Goal: Task Accomplishment & Management: Use online tool/utility

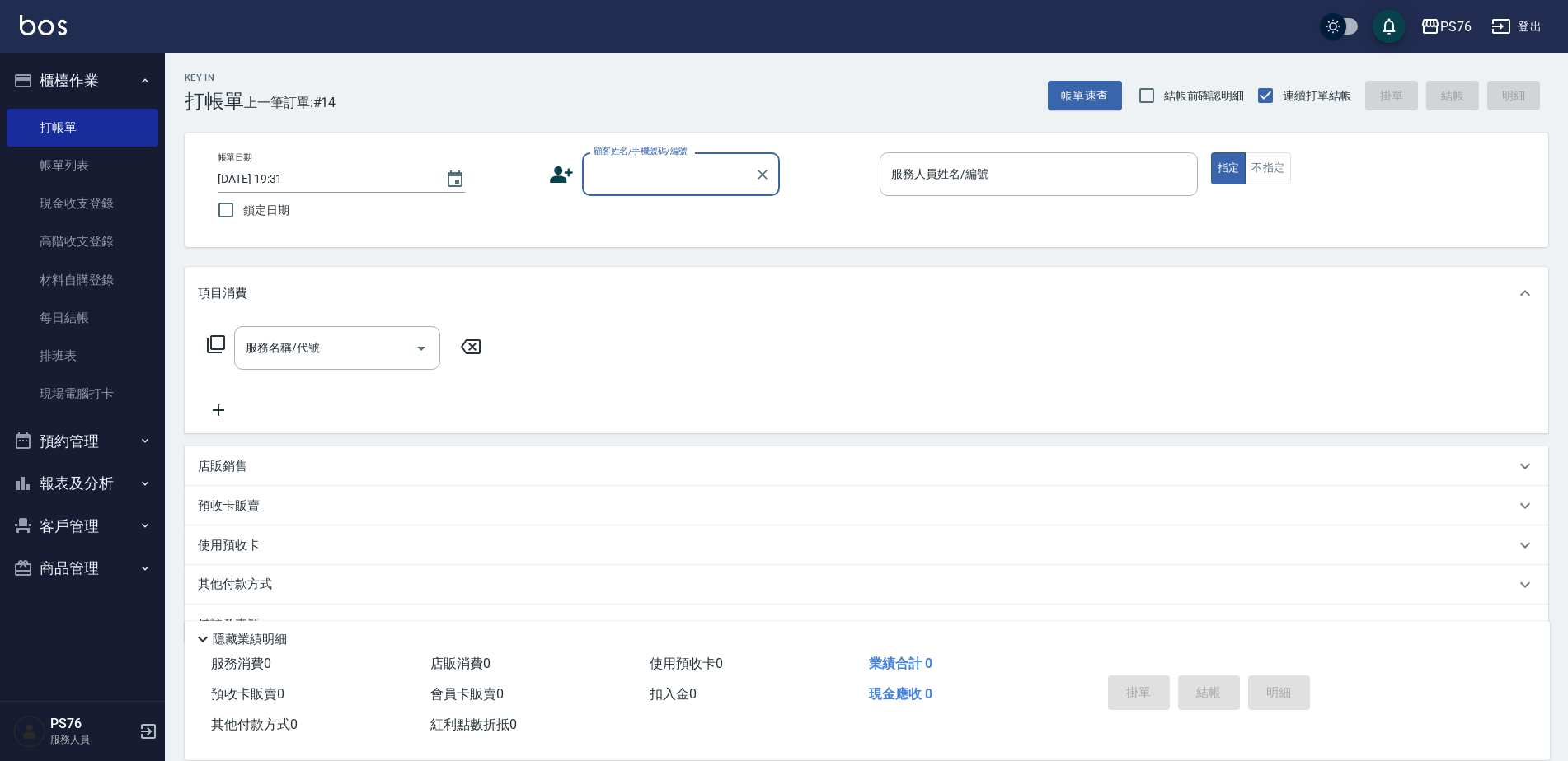
click at [645, 170] on input "顧客姓名/手機號碼/編號" at bounding box center [668, 174] width 158 height 28
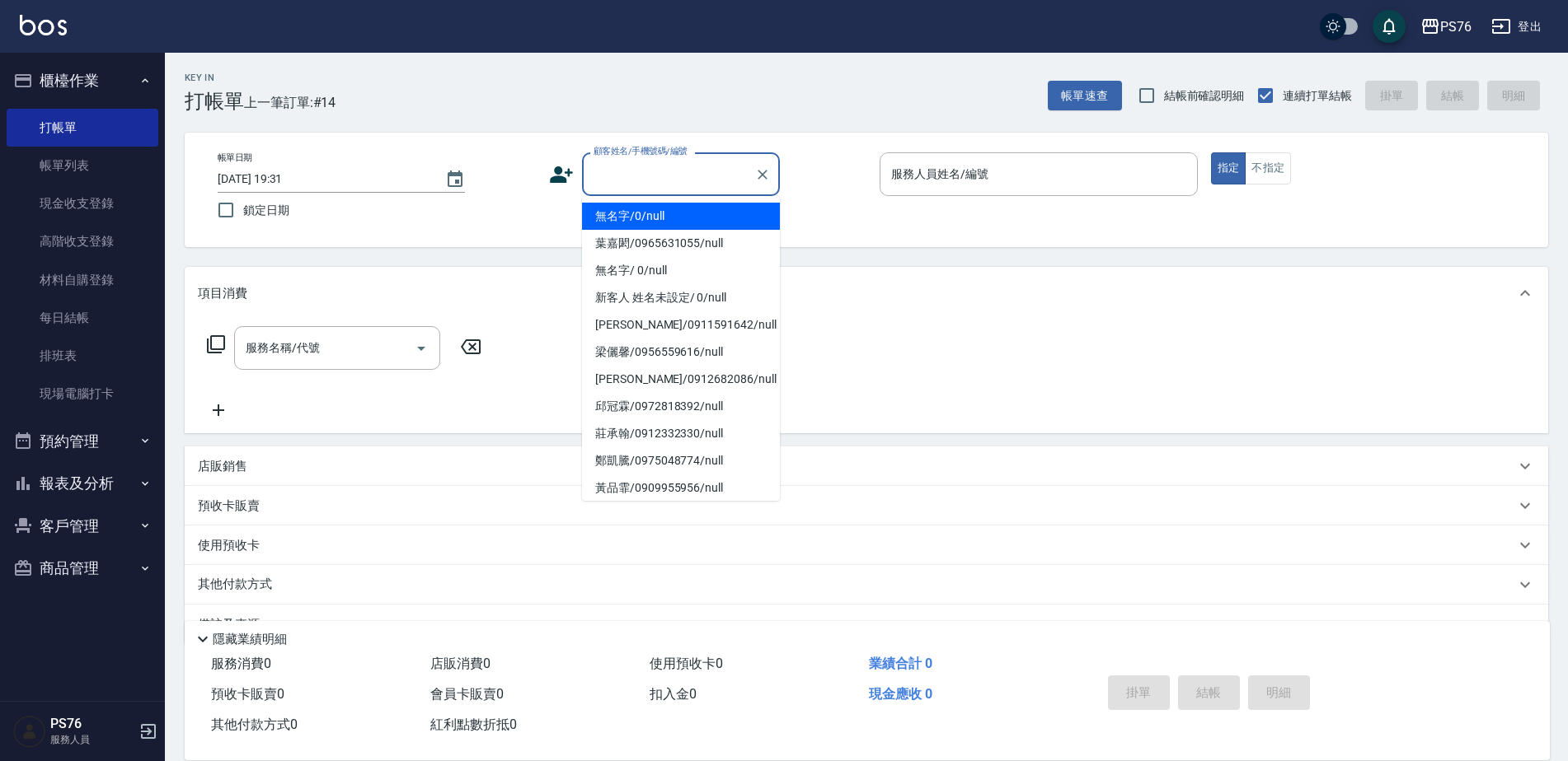
type input "無名字/0/null"
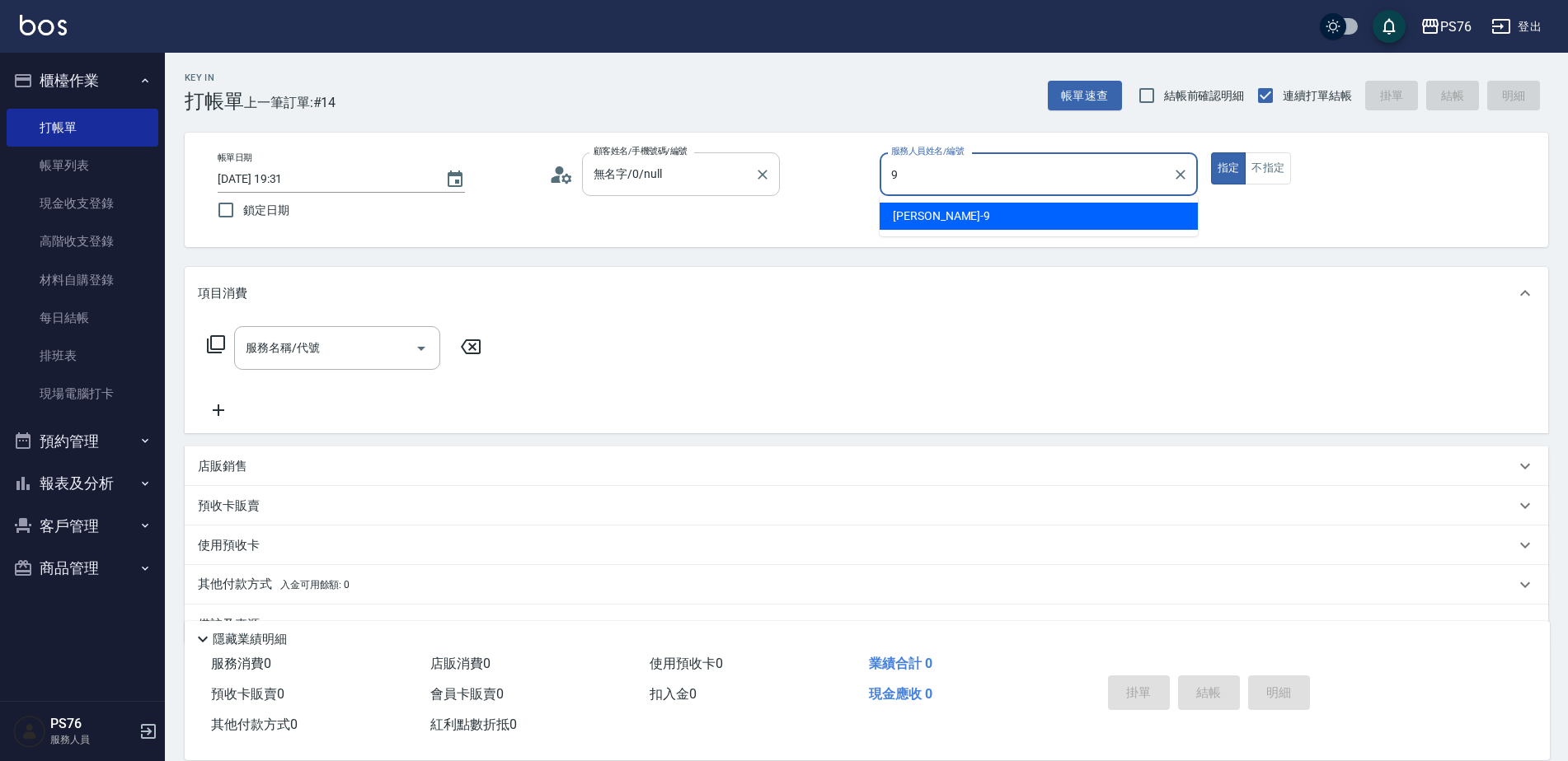
type input "[PERSON_NAME]-9"
type button "true"
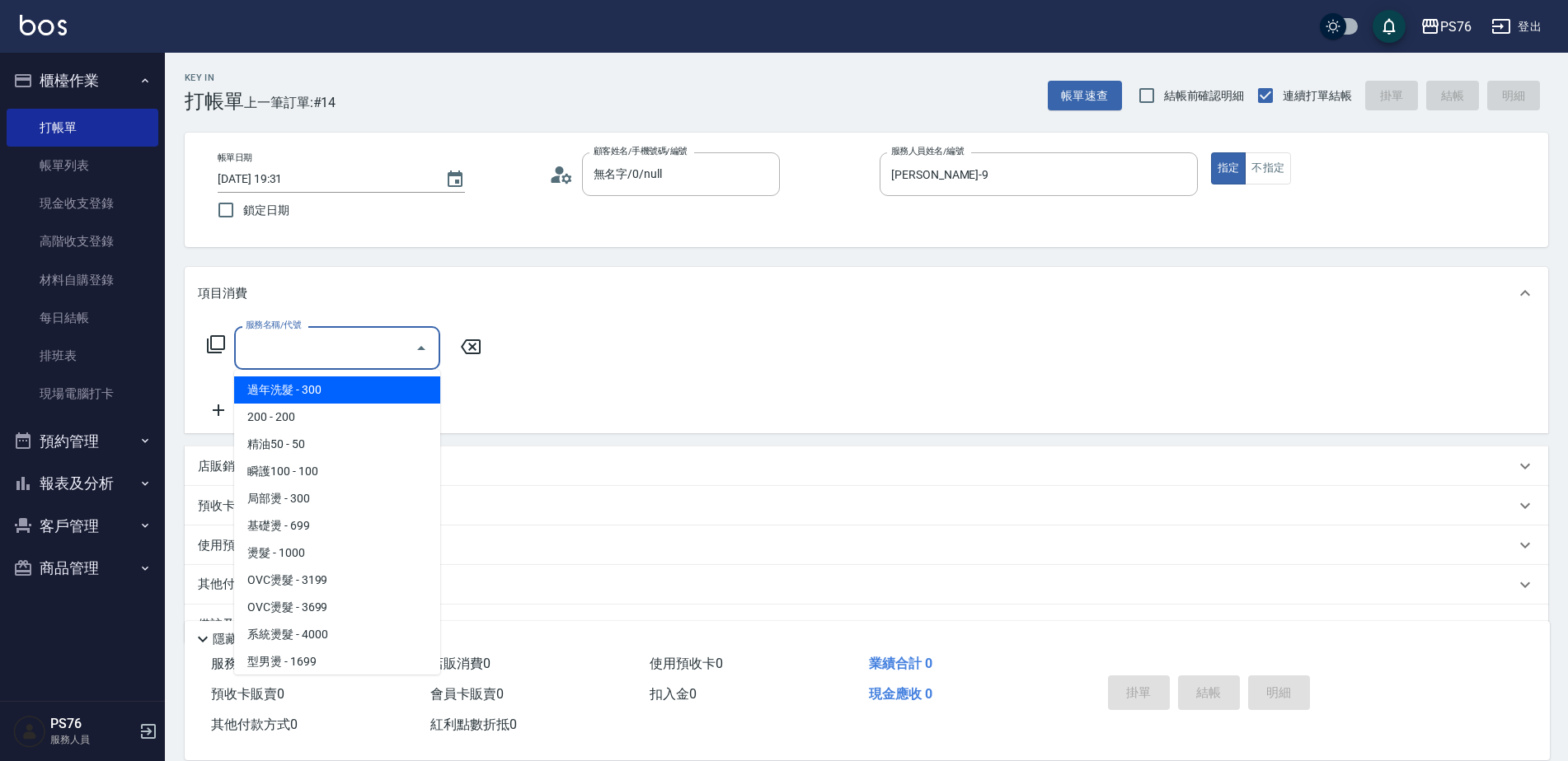
click at [352, 362] on input "服務名稱/代號" at bounding box center [324, 348] width 166 height 28
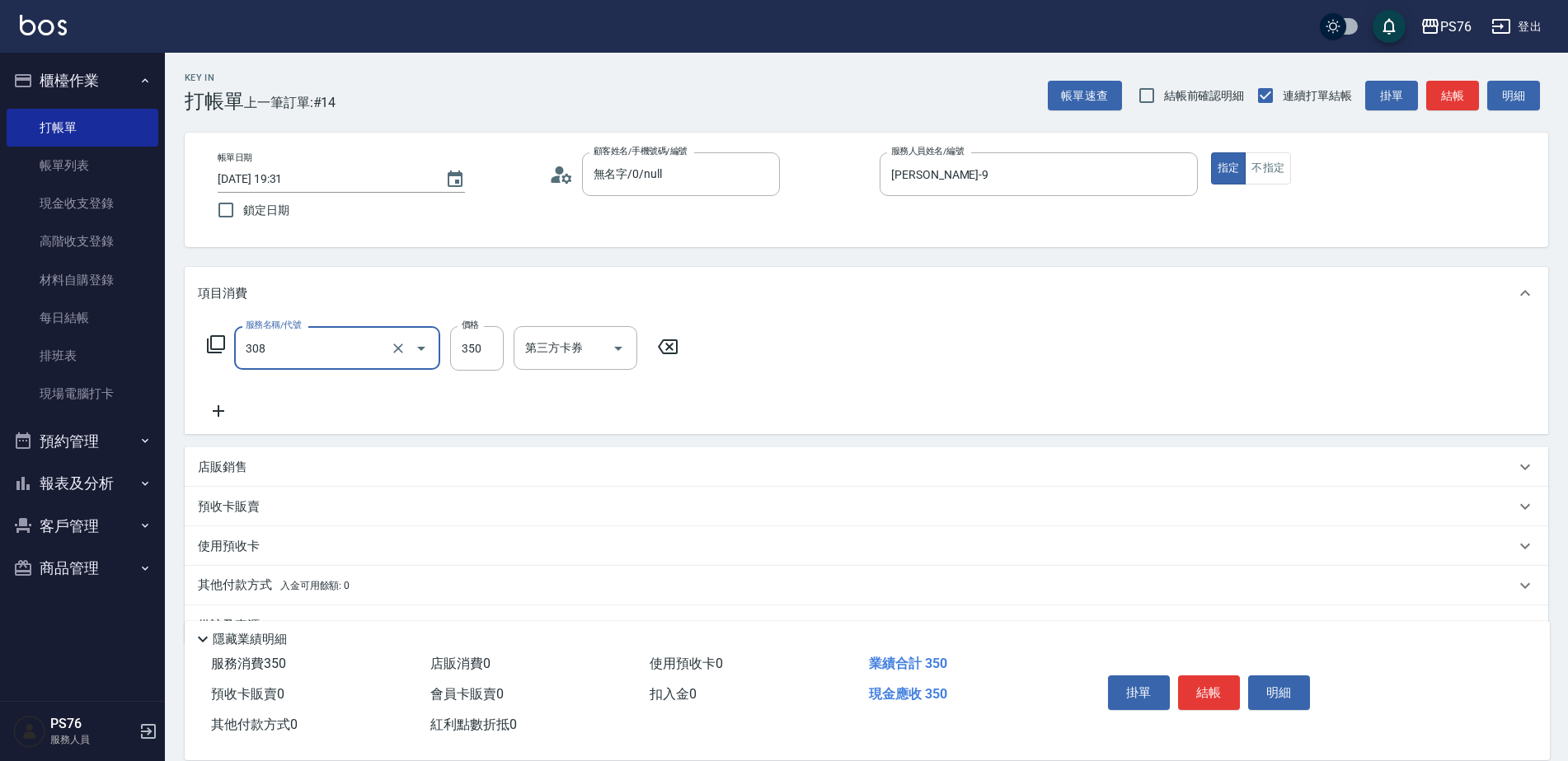
type input "洗+剪(308)"
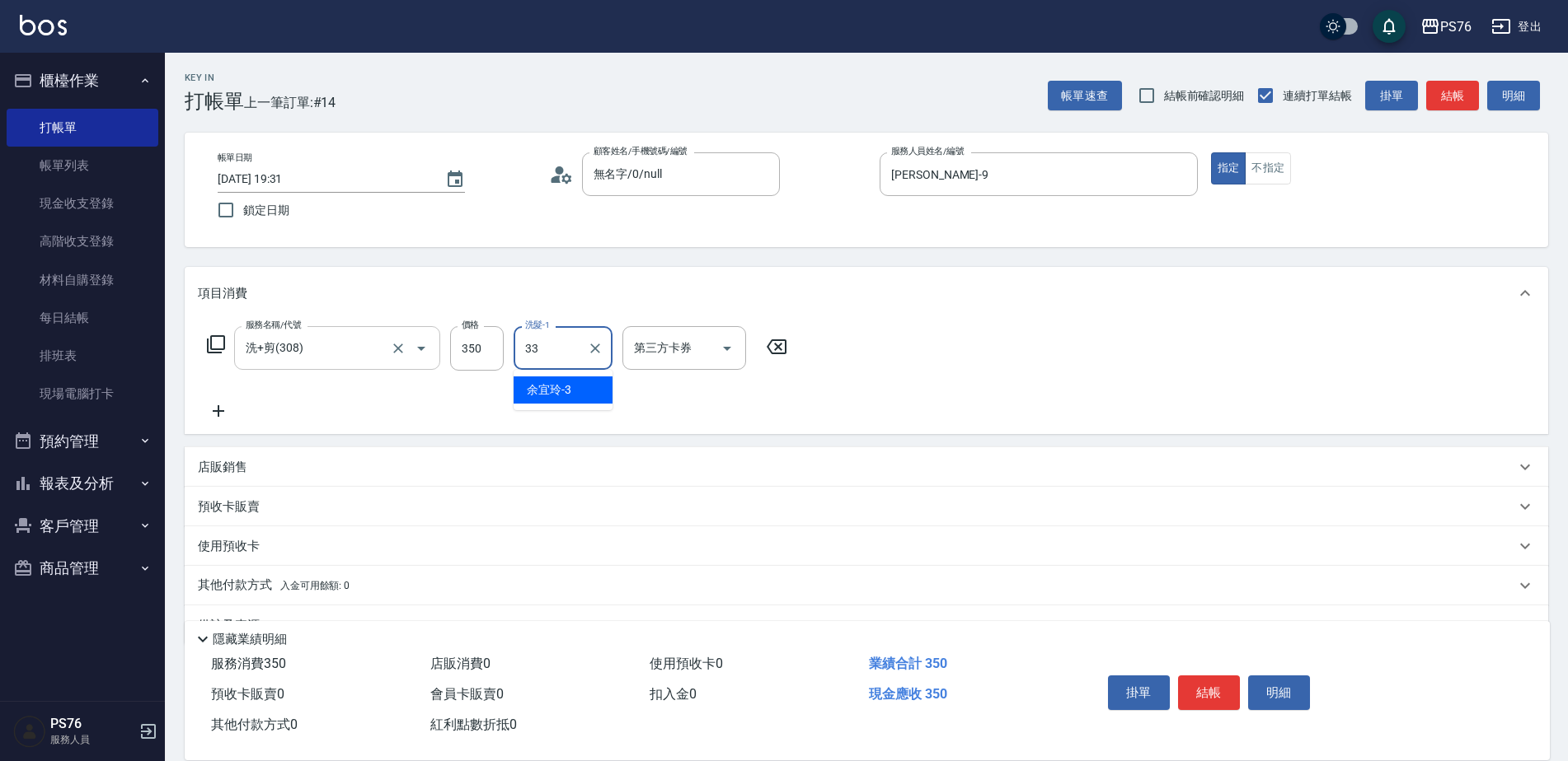
type input "[PERSON_NAME]33"
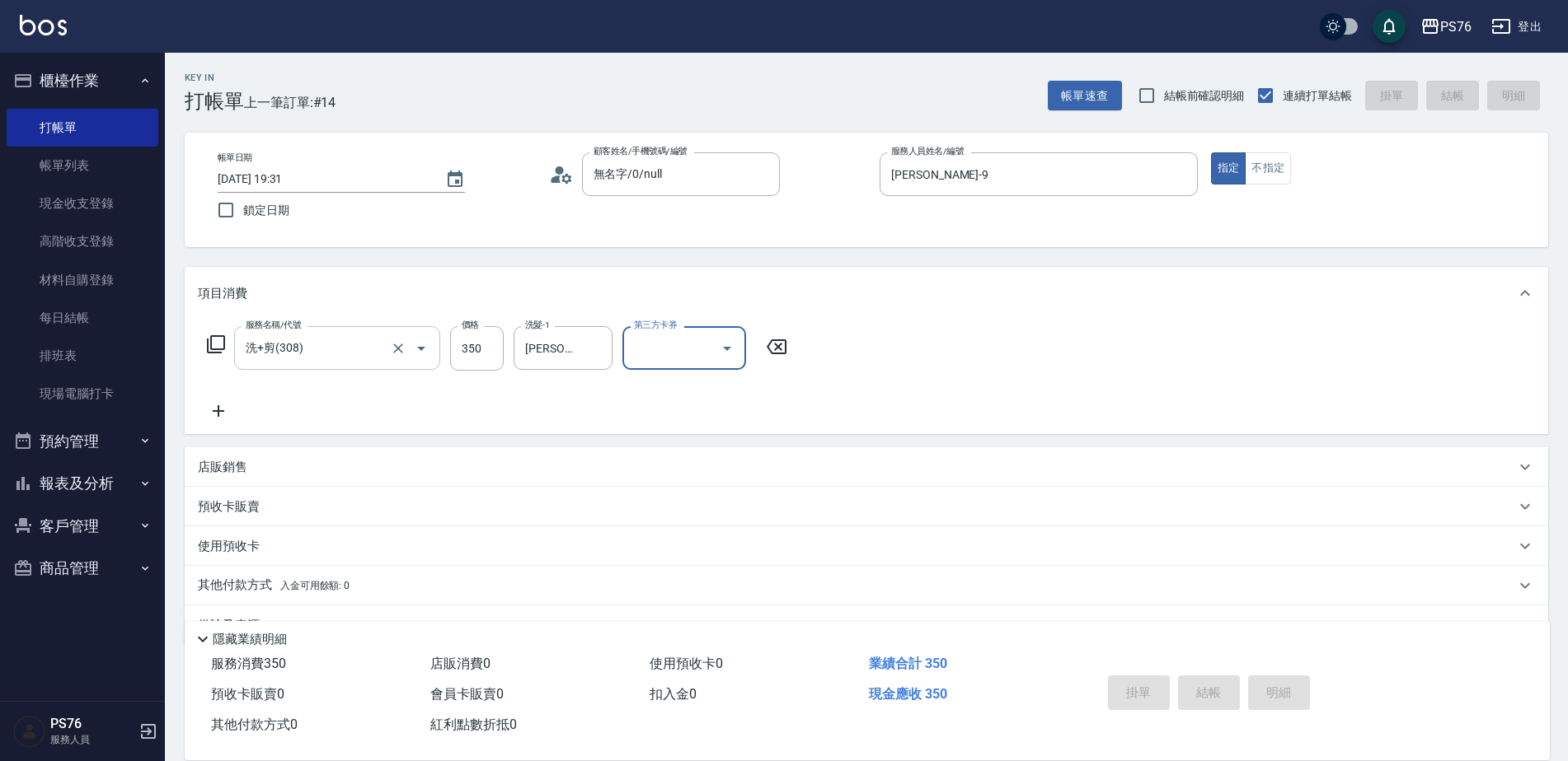
type input "[DATE] 20:51"
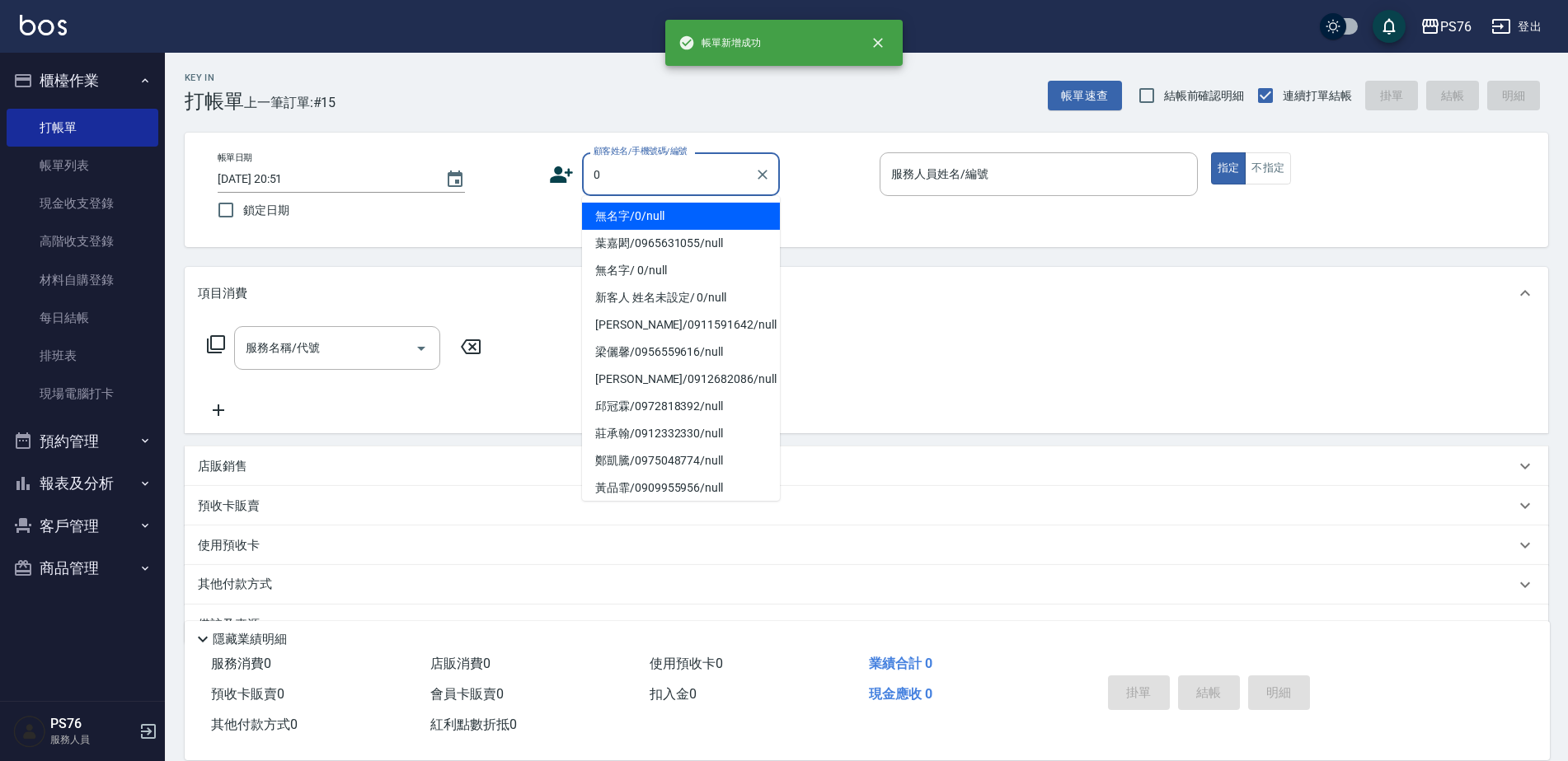
type input "無名字/0/null"
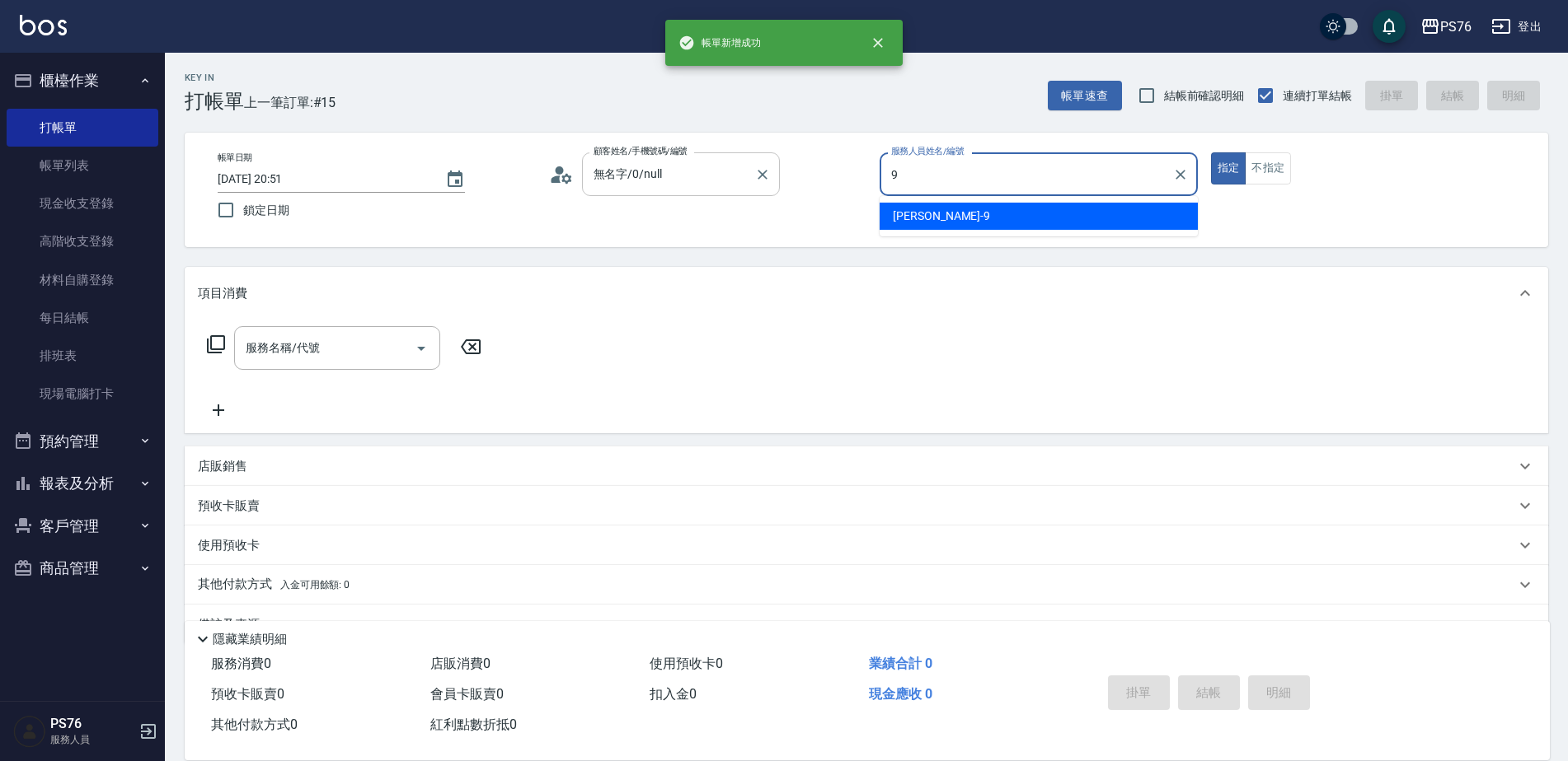
type input "劉憶彤-9"
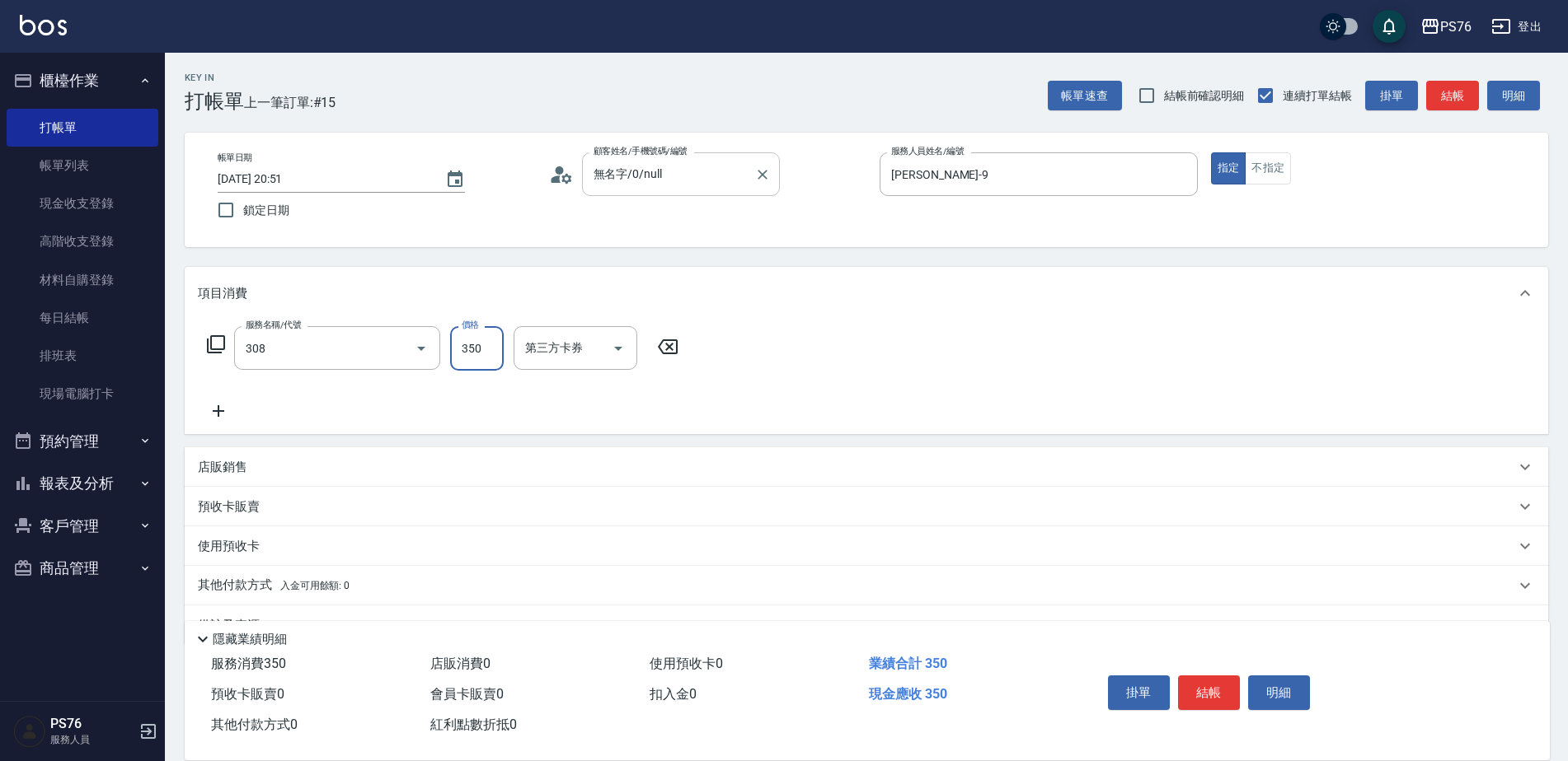
type input "洗+剪(308)"
type input "劉憶彤-9"
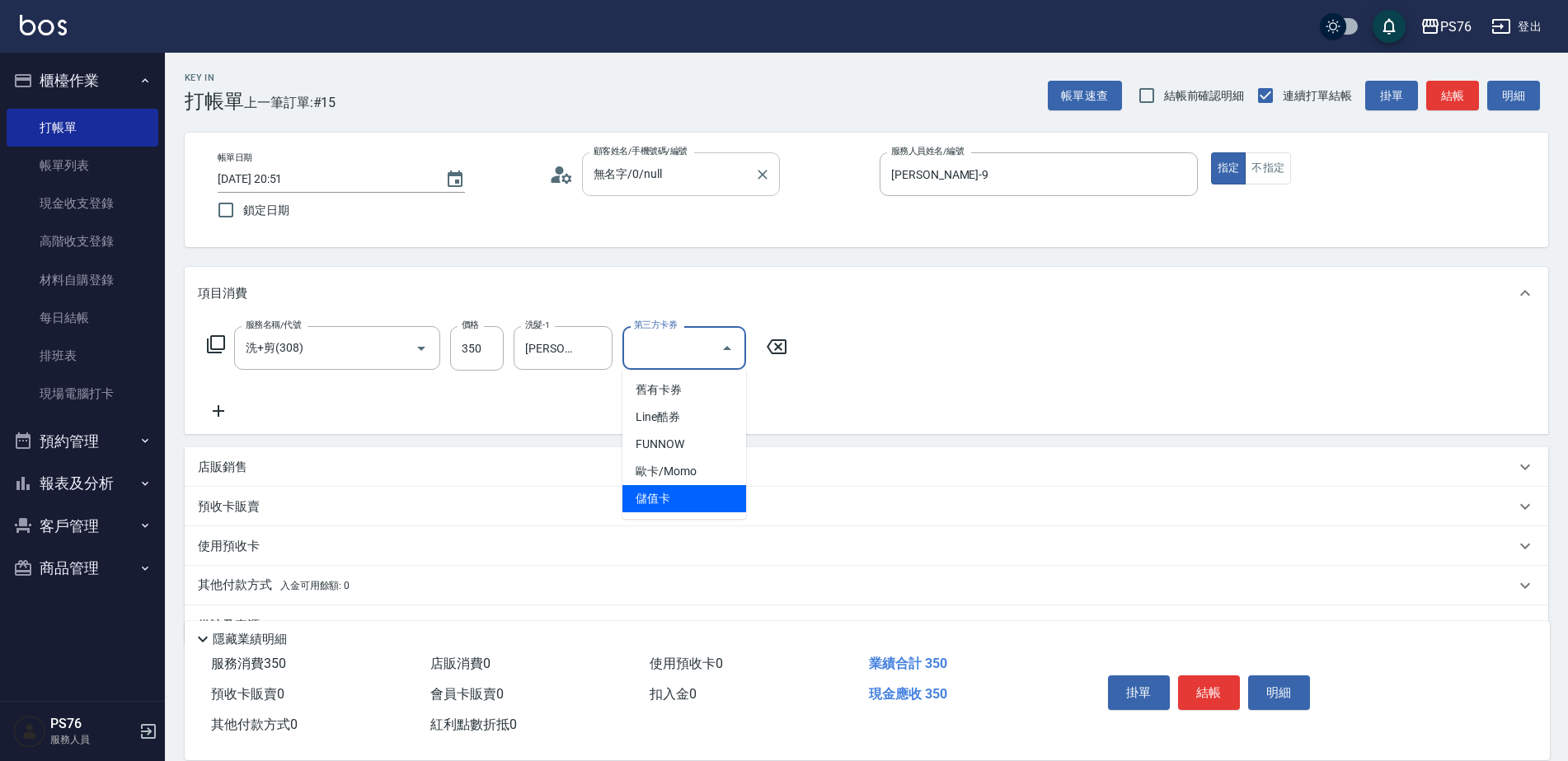
type input "儲值卡"
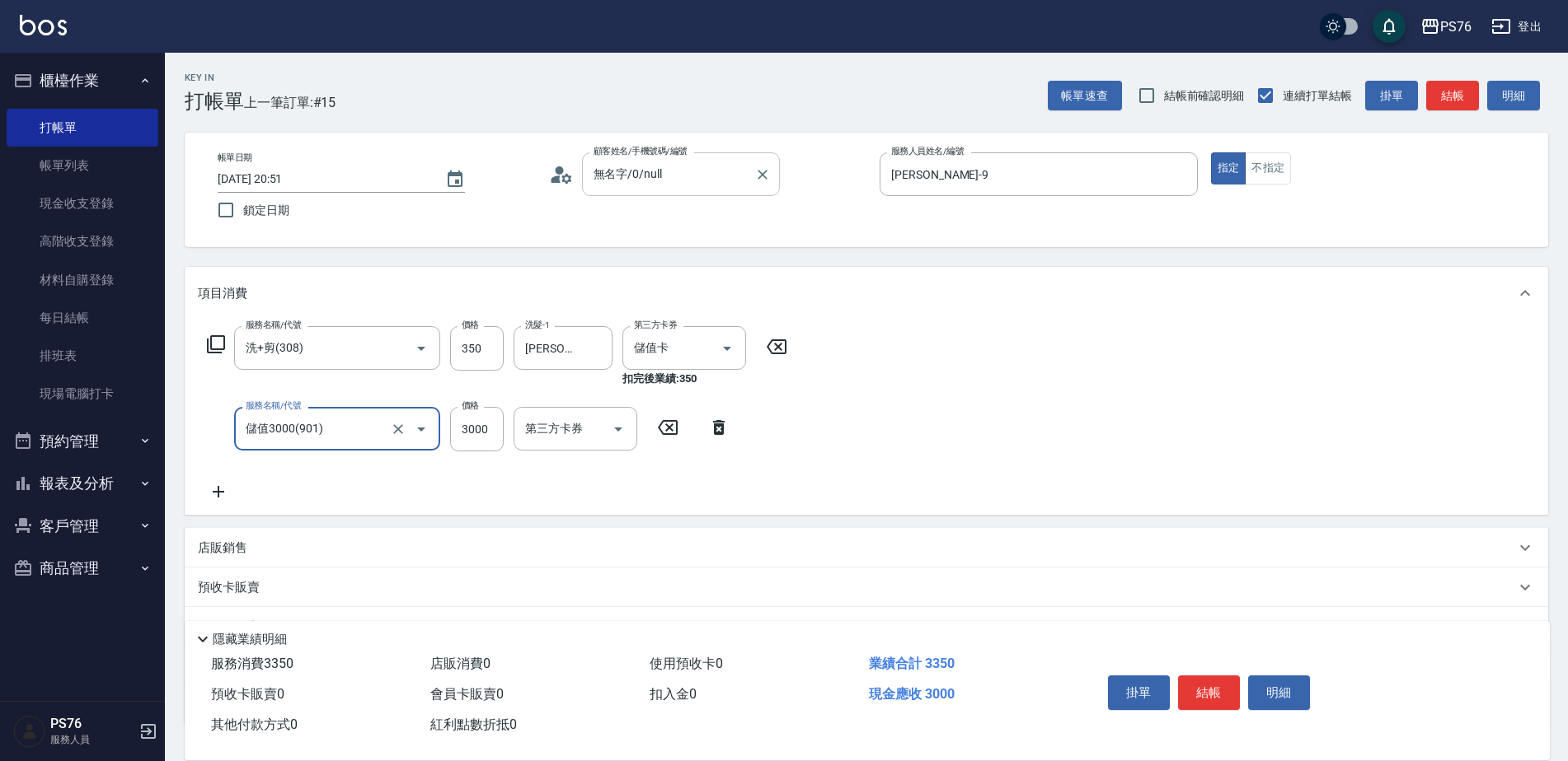
type input "儲值3000(901)"
type input "1000"
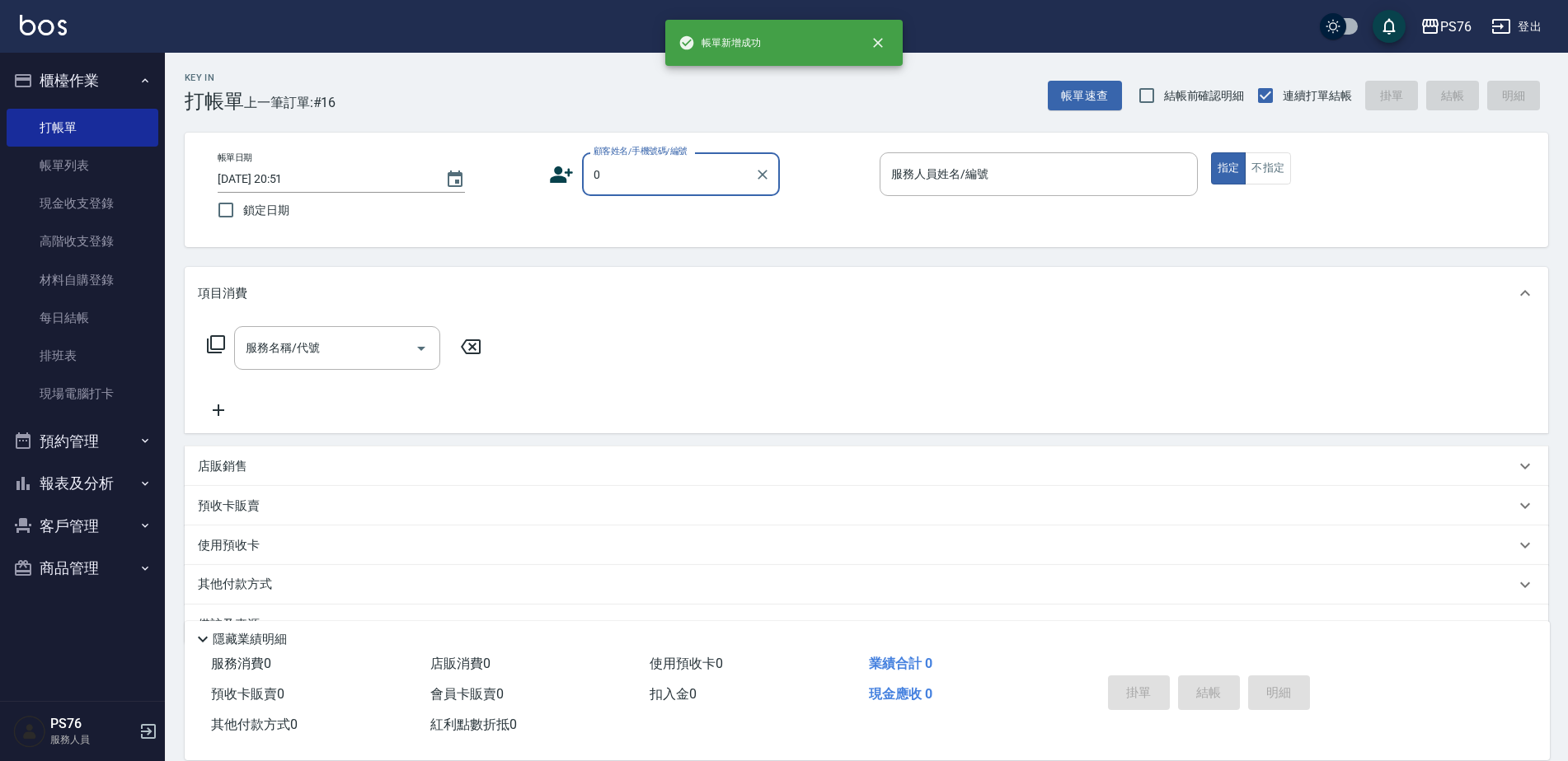
type input "無名字/0/null"
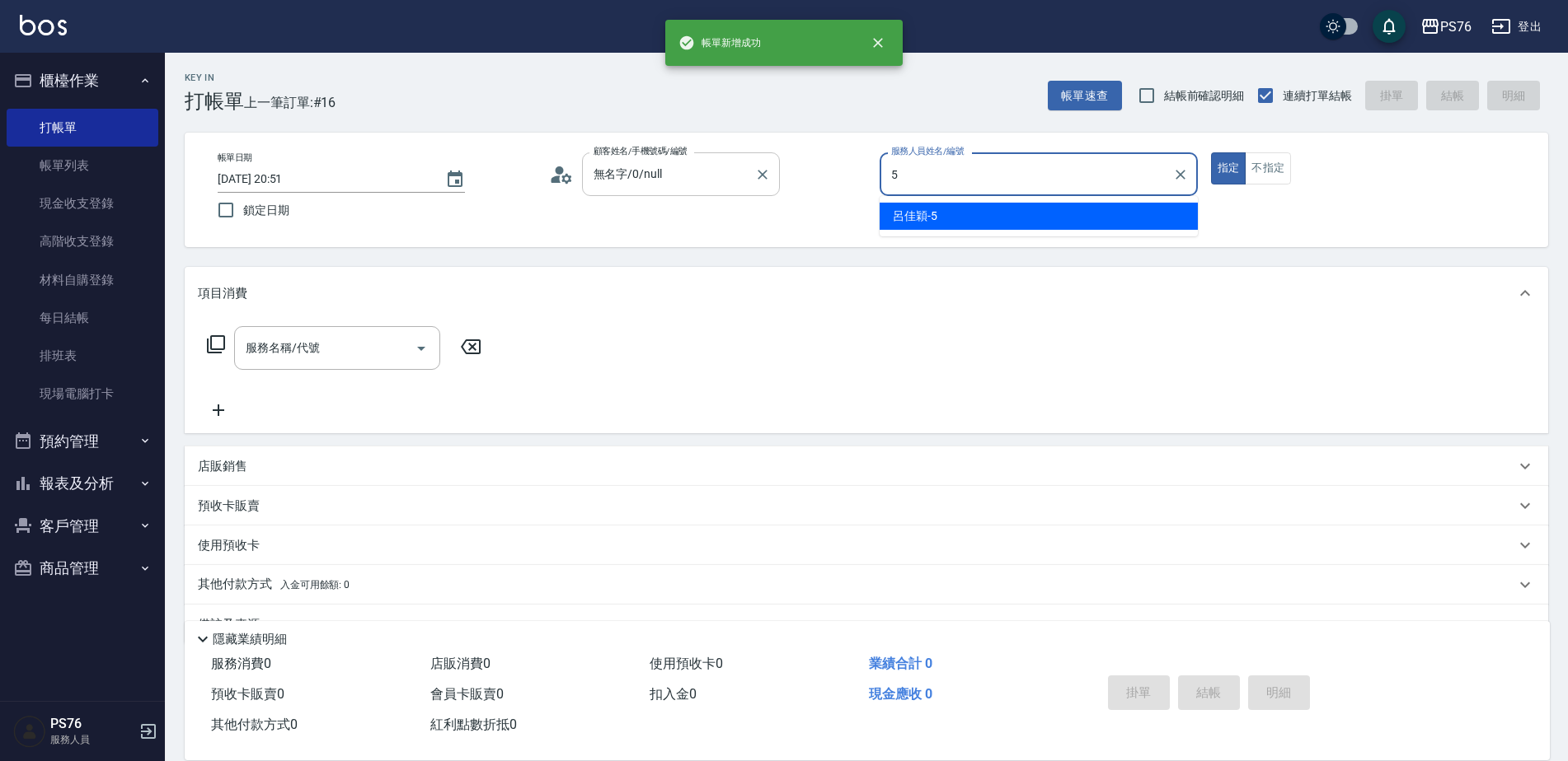
type input "呂佳穎-5"
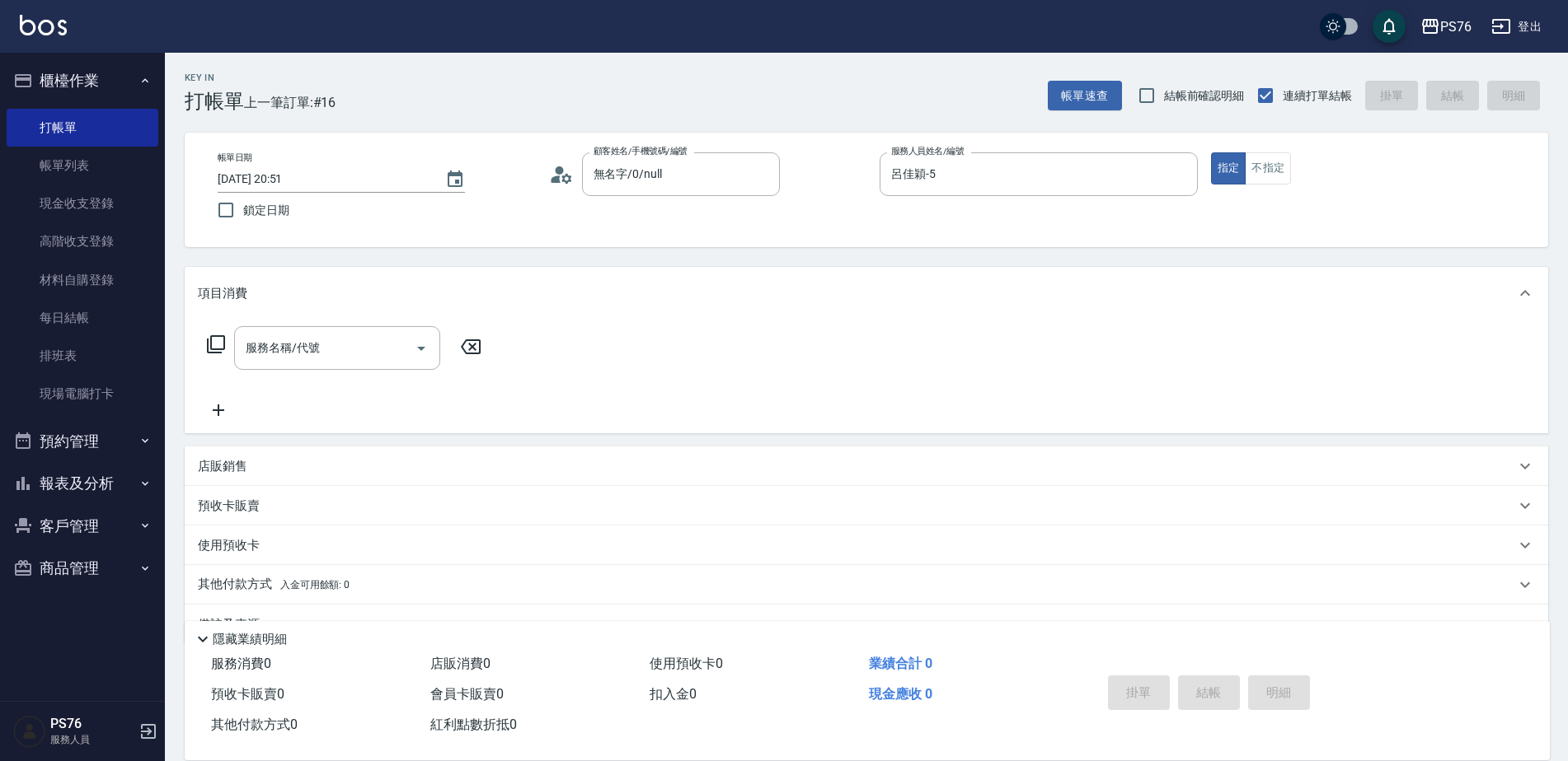
click at [268, 344] on input "服務名稱/代號" at bounding box center [324, 348] width 166 height 28
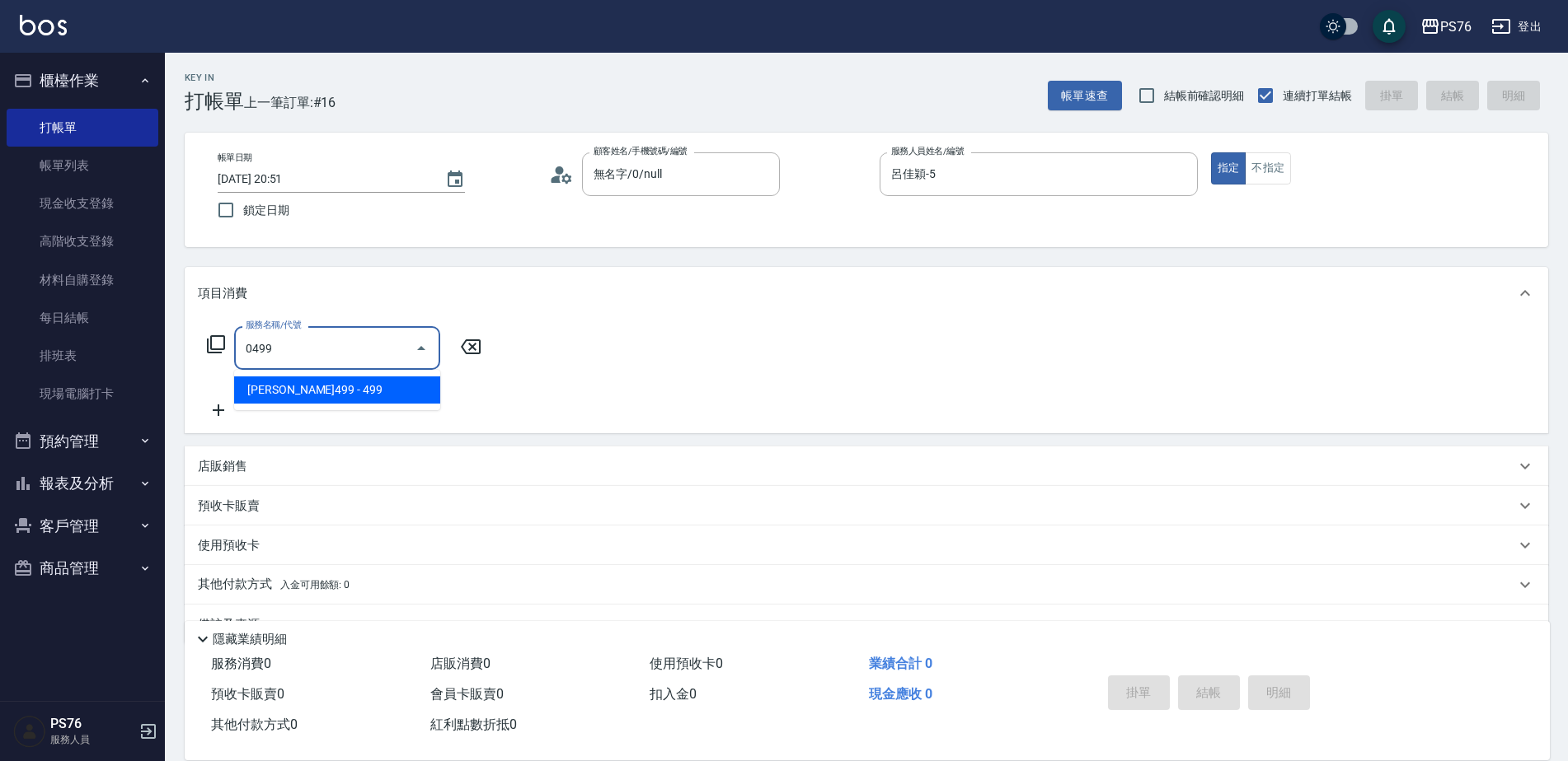
type input "伊黛莉499(0499)"
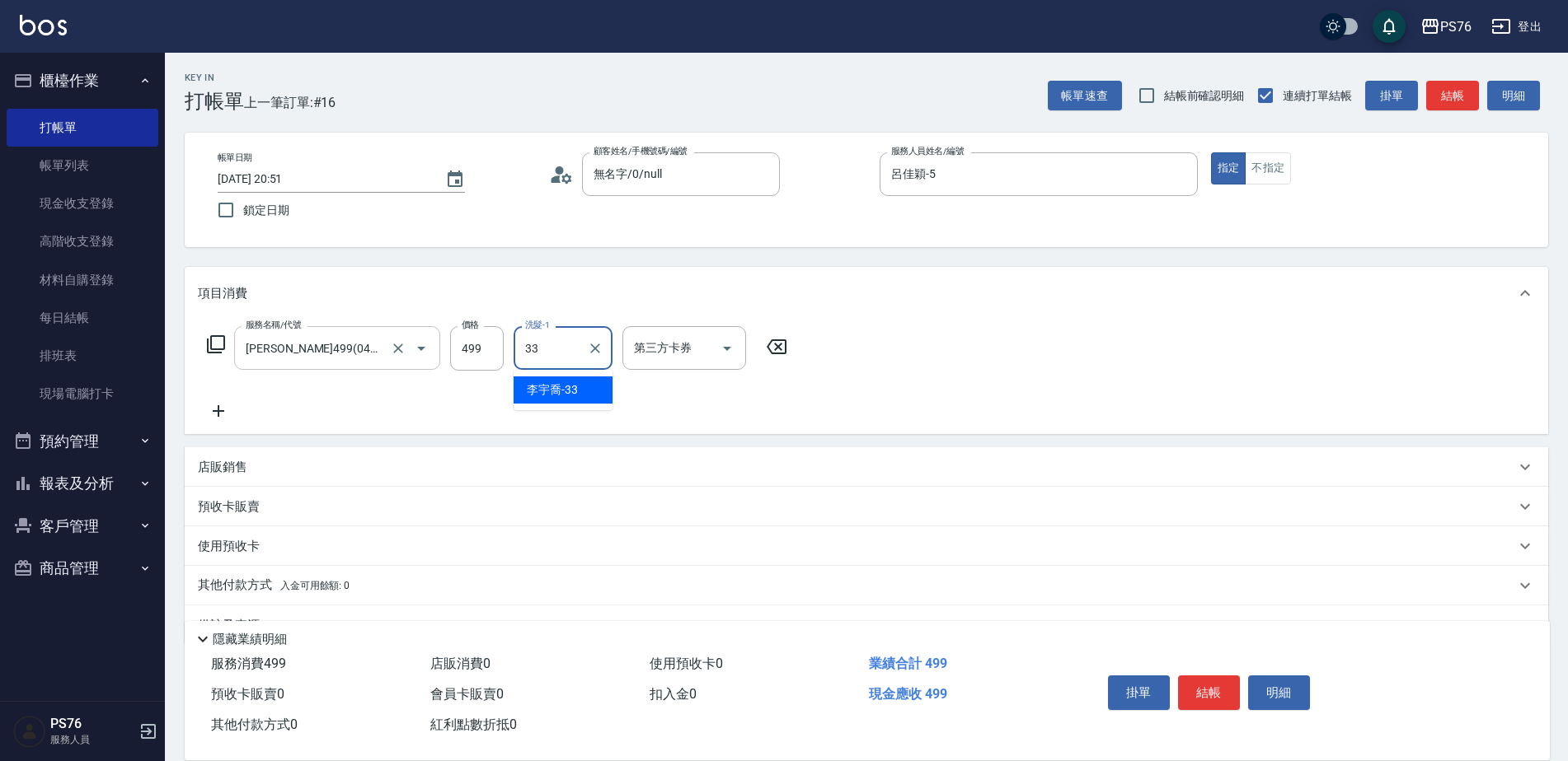
type input "李宇喬-33"
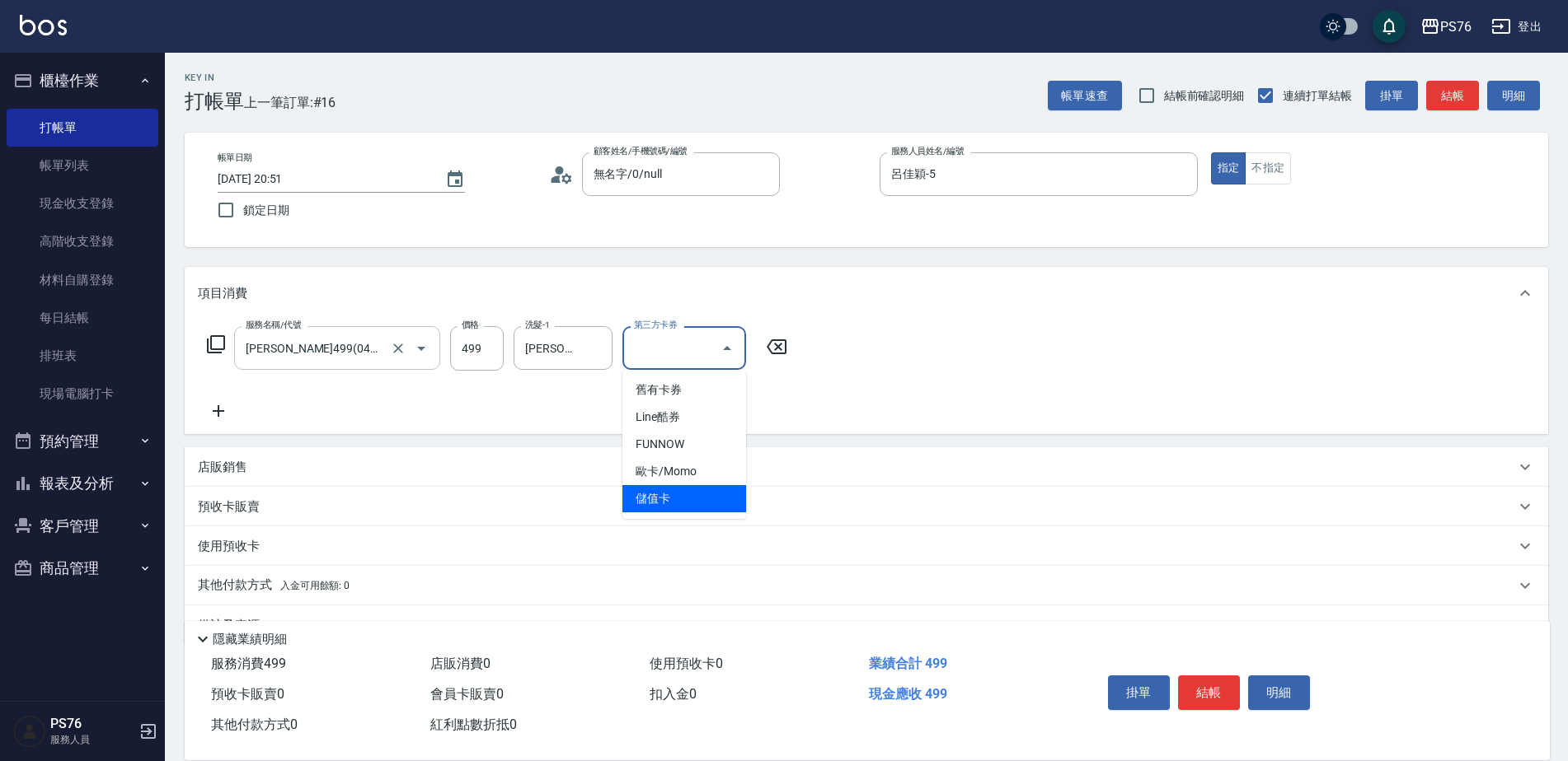
type input "儲值卡"
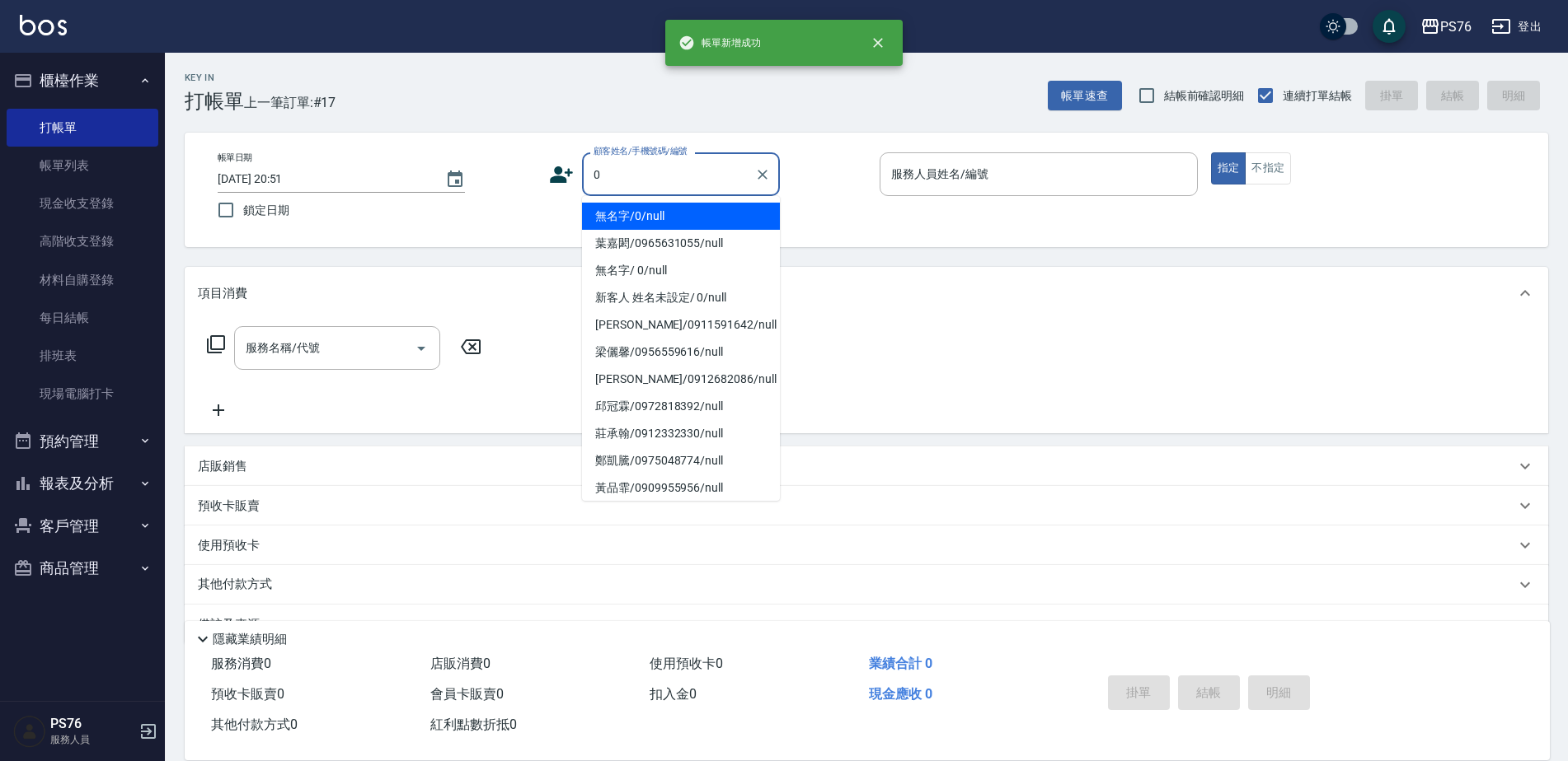
type input "無名字/0/null"
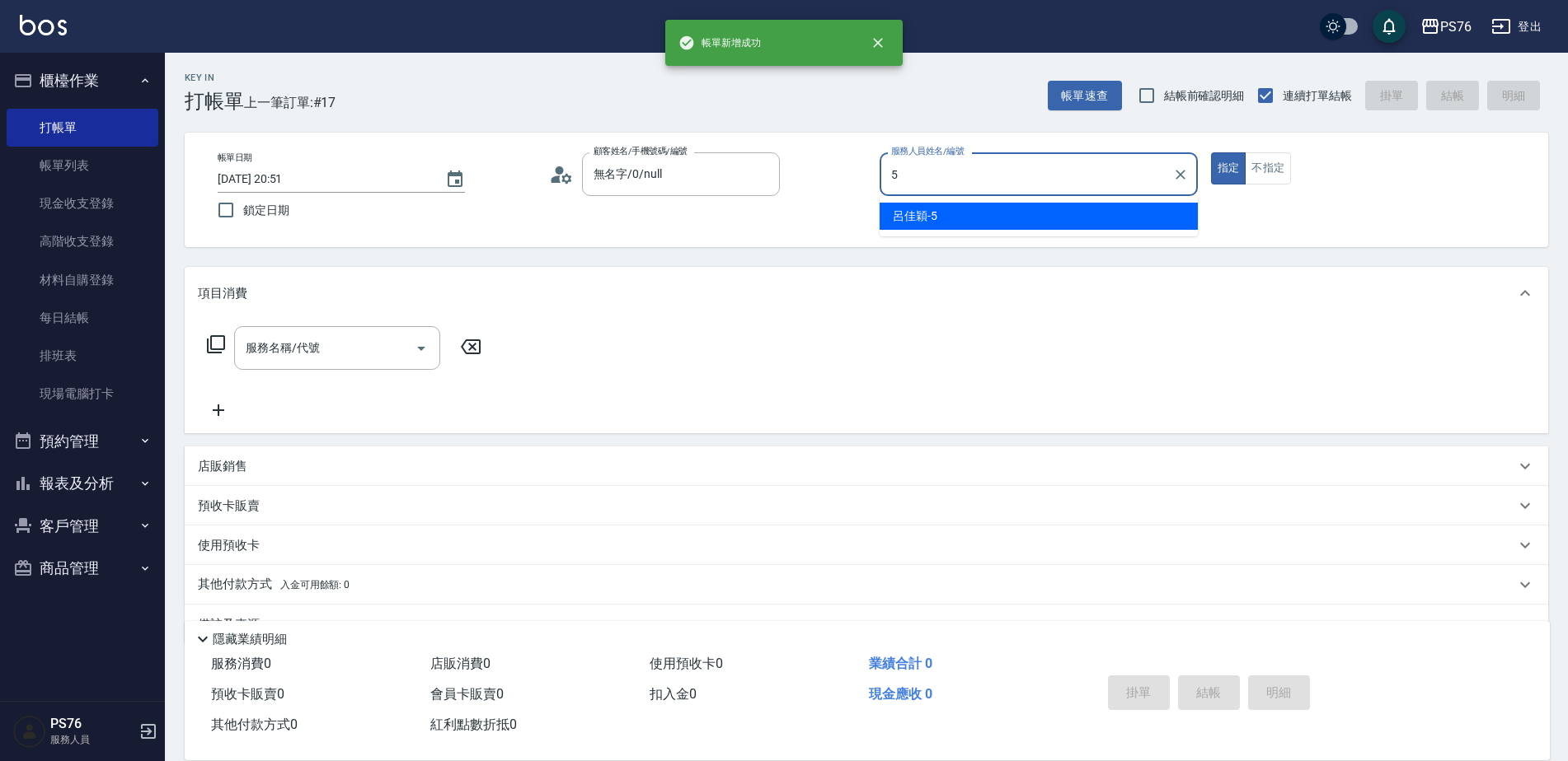
type input "呂佳穎-5"
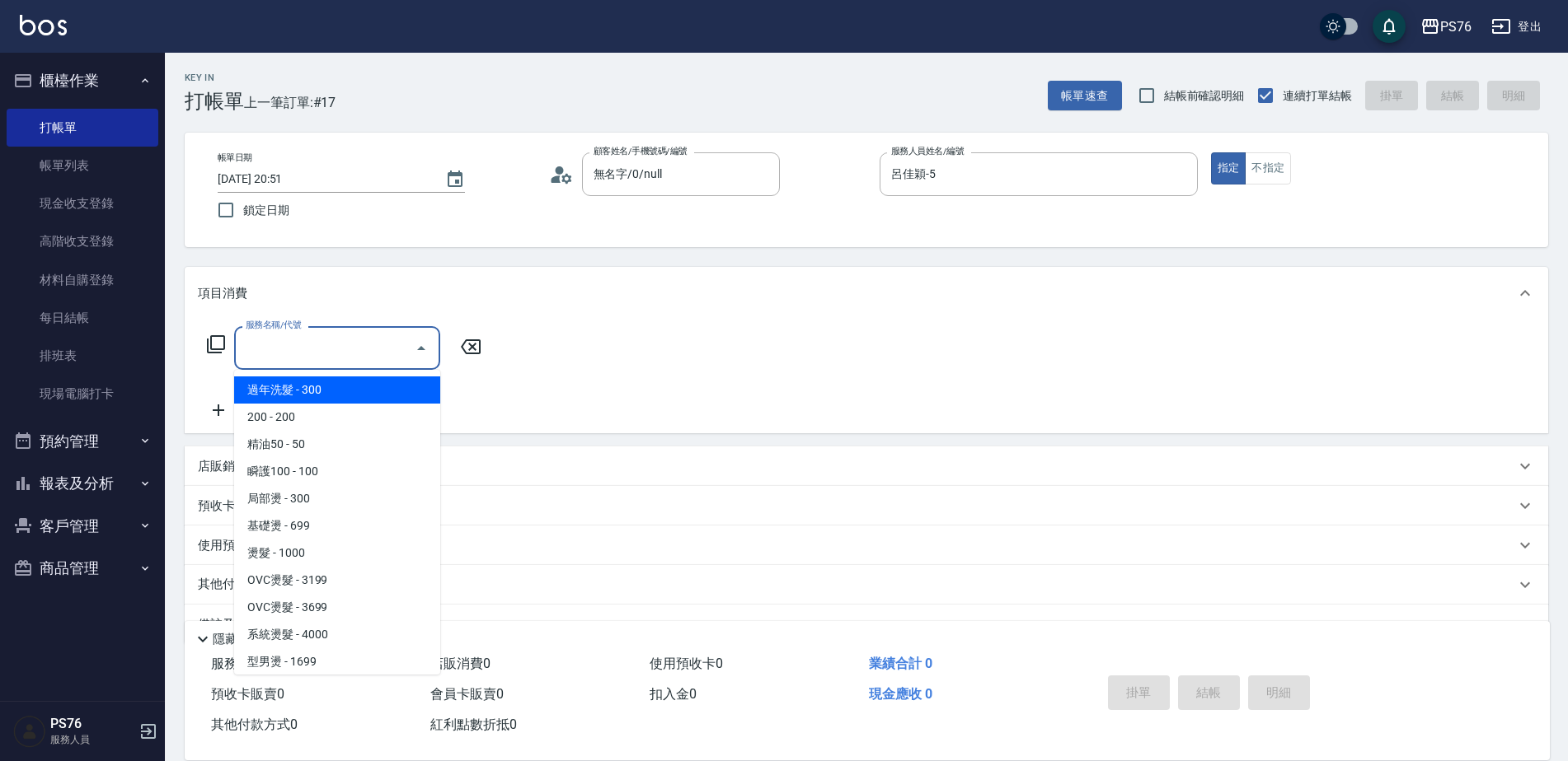
click at [329, 359] on input "服務名稱/代號" at bounding box center [324, 348] width 166 height 28
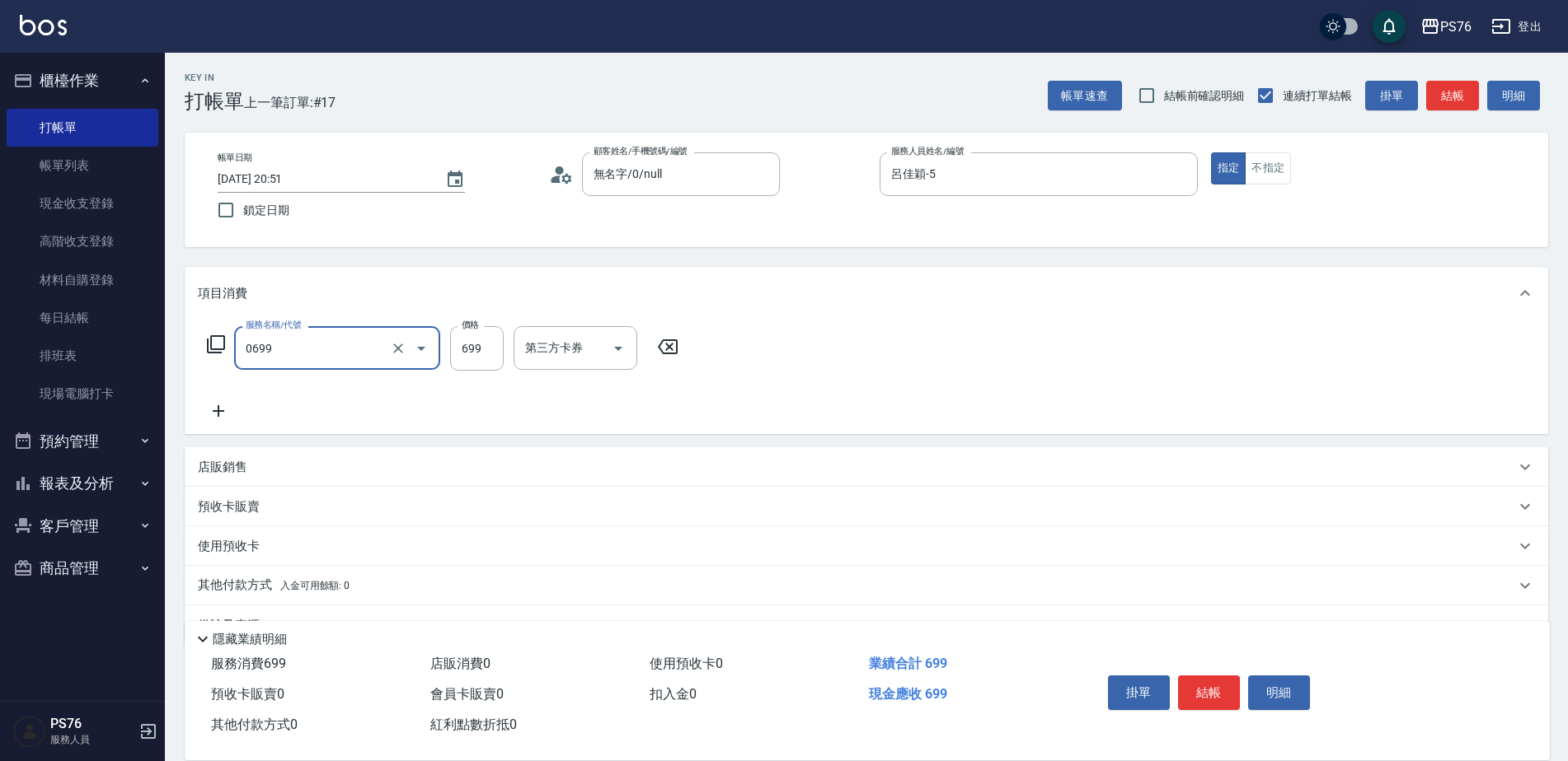
type input "精油SPA(0699)"
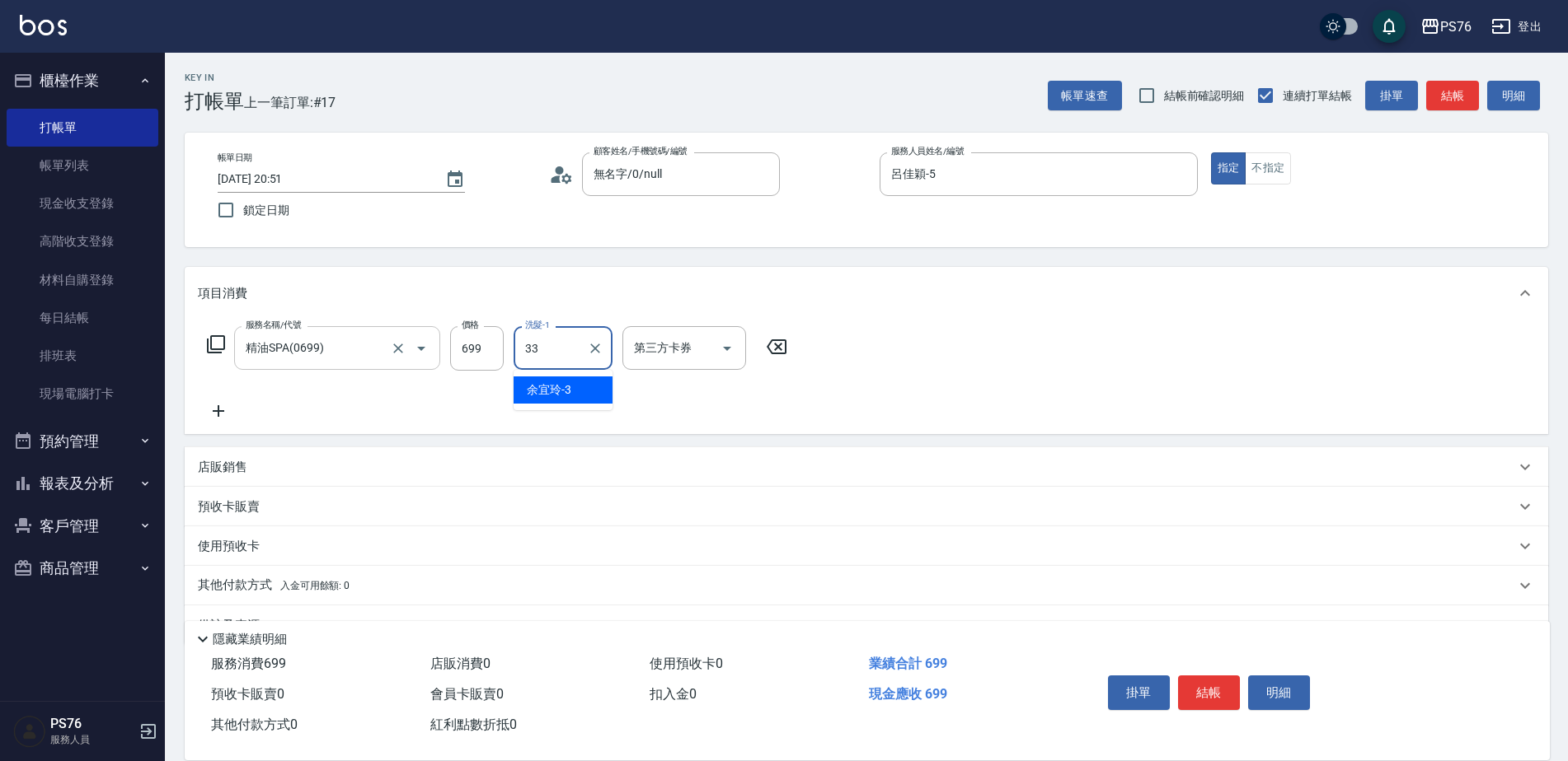
type input "李宇喬-33"
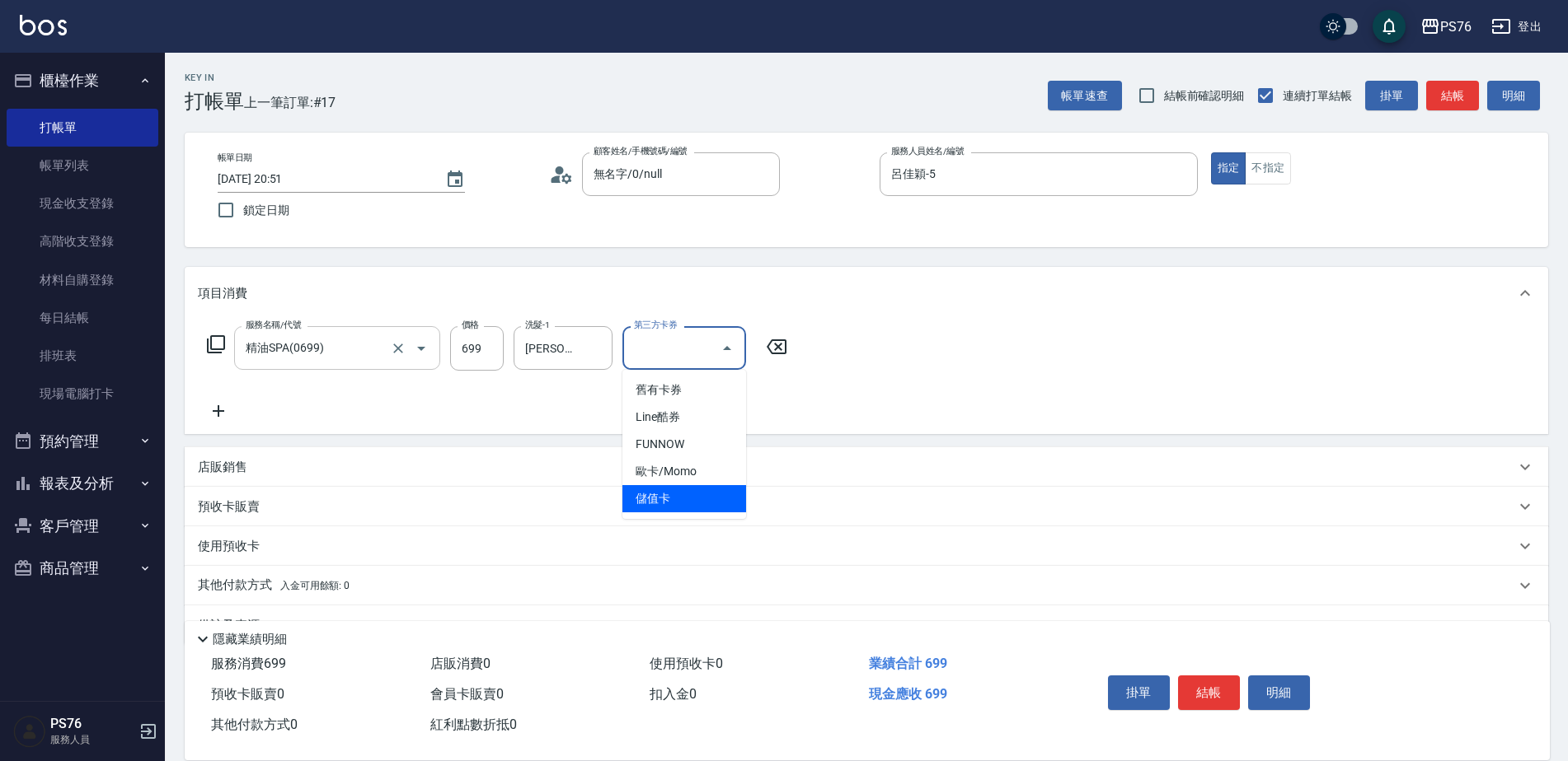
type input "儲值卡"
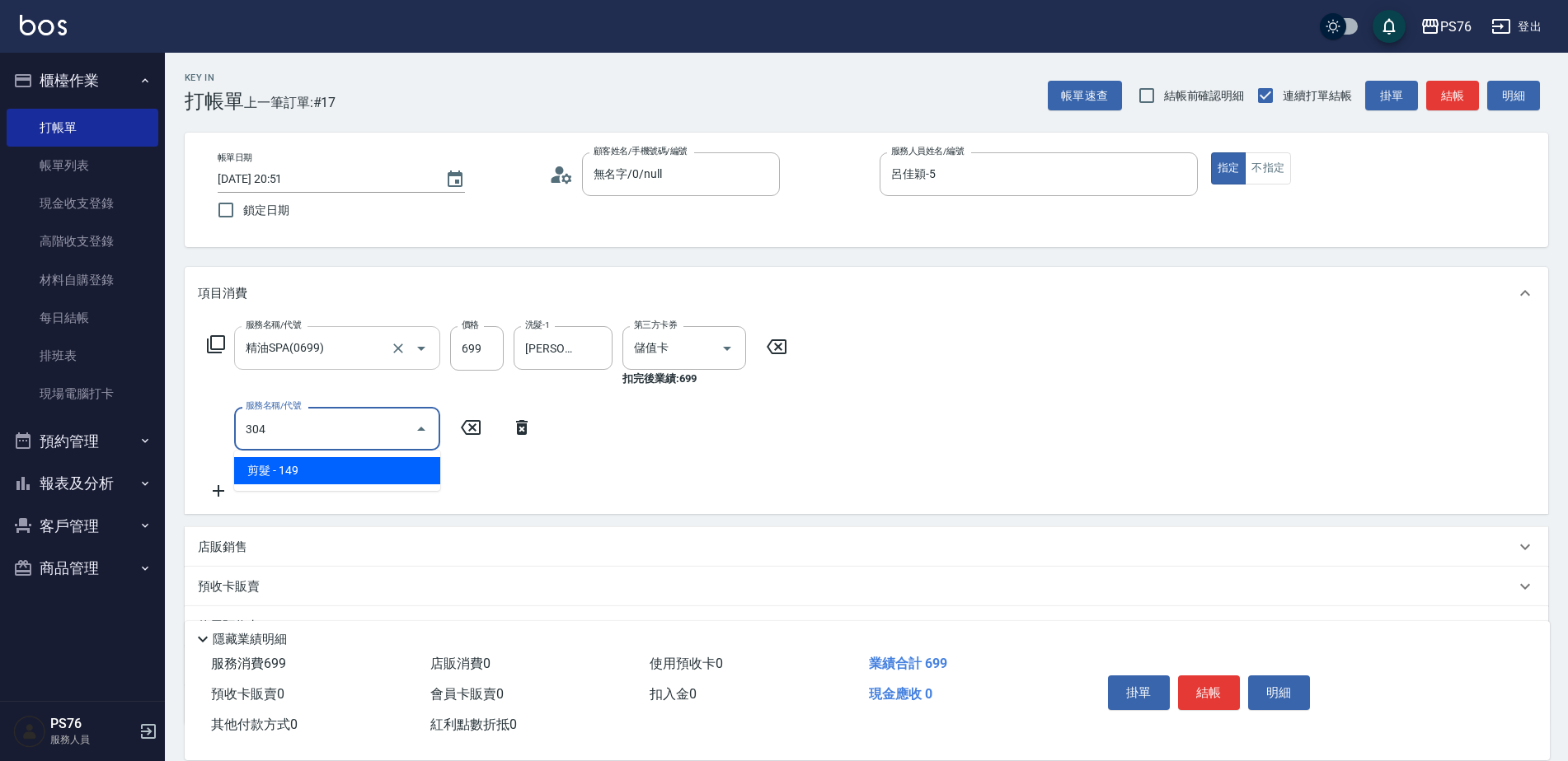
type input "剪髮(304)"
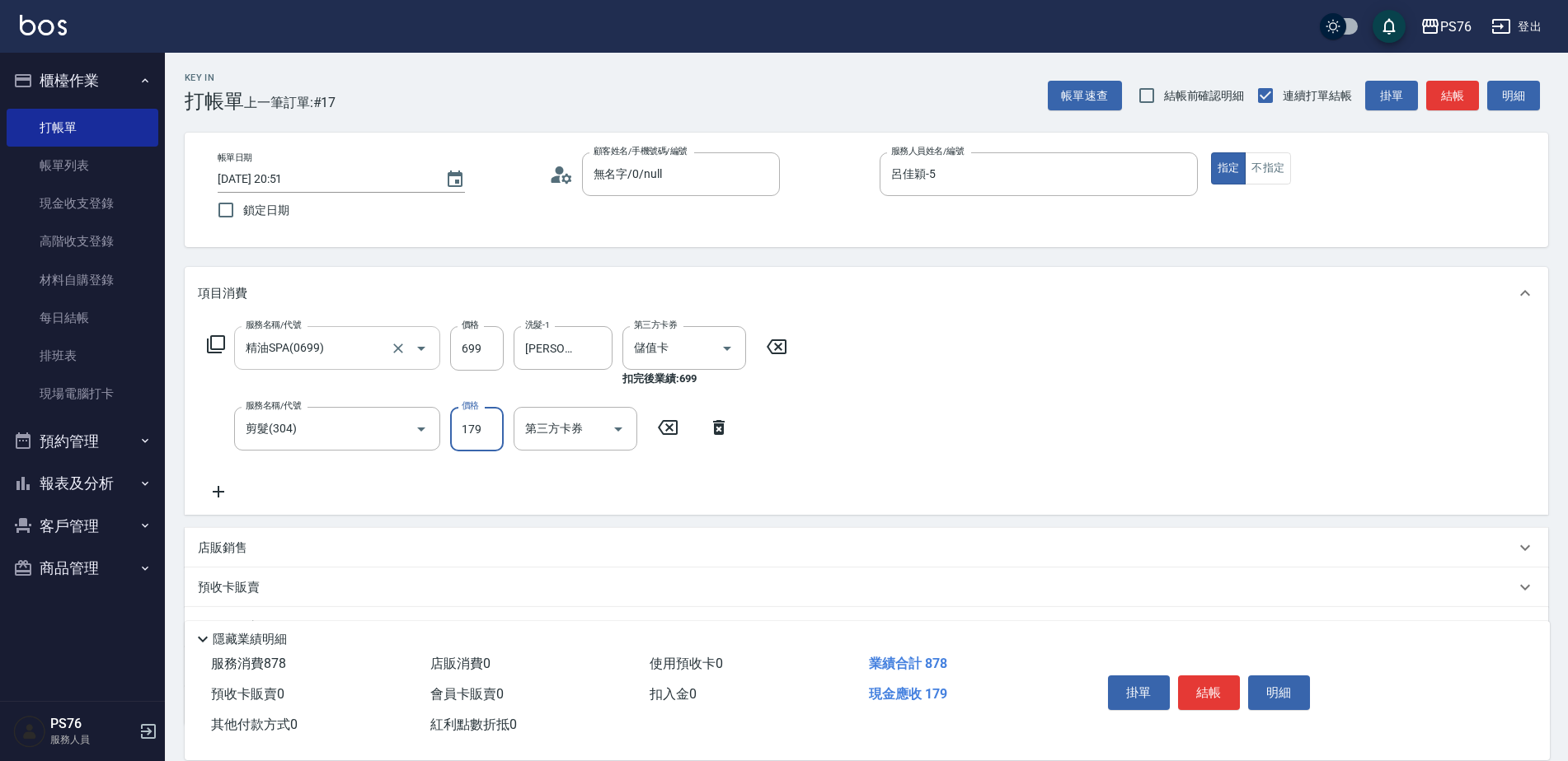
type input "179"
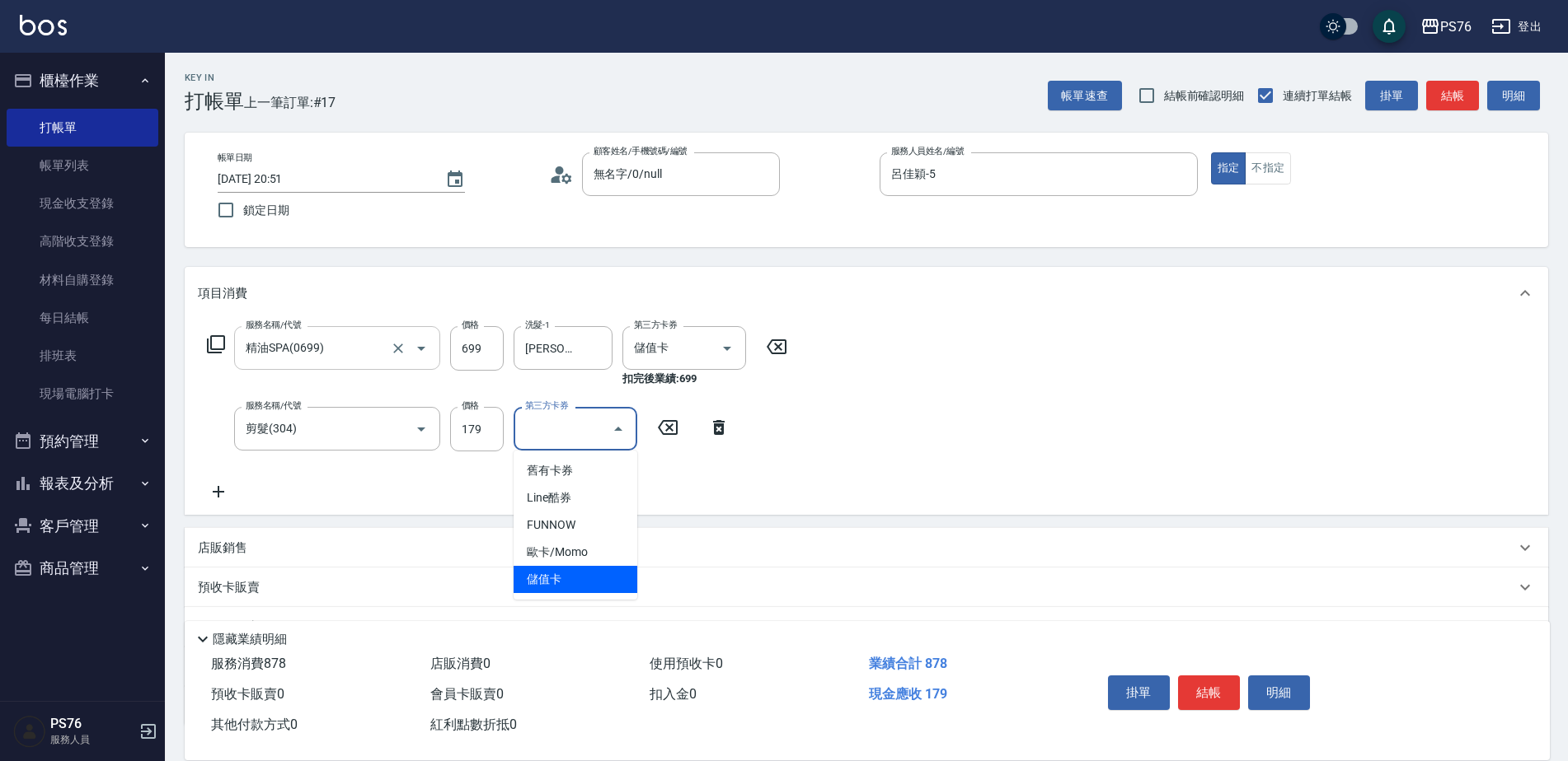
type input "儲值卡"
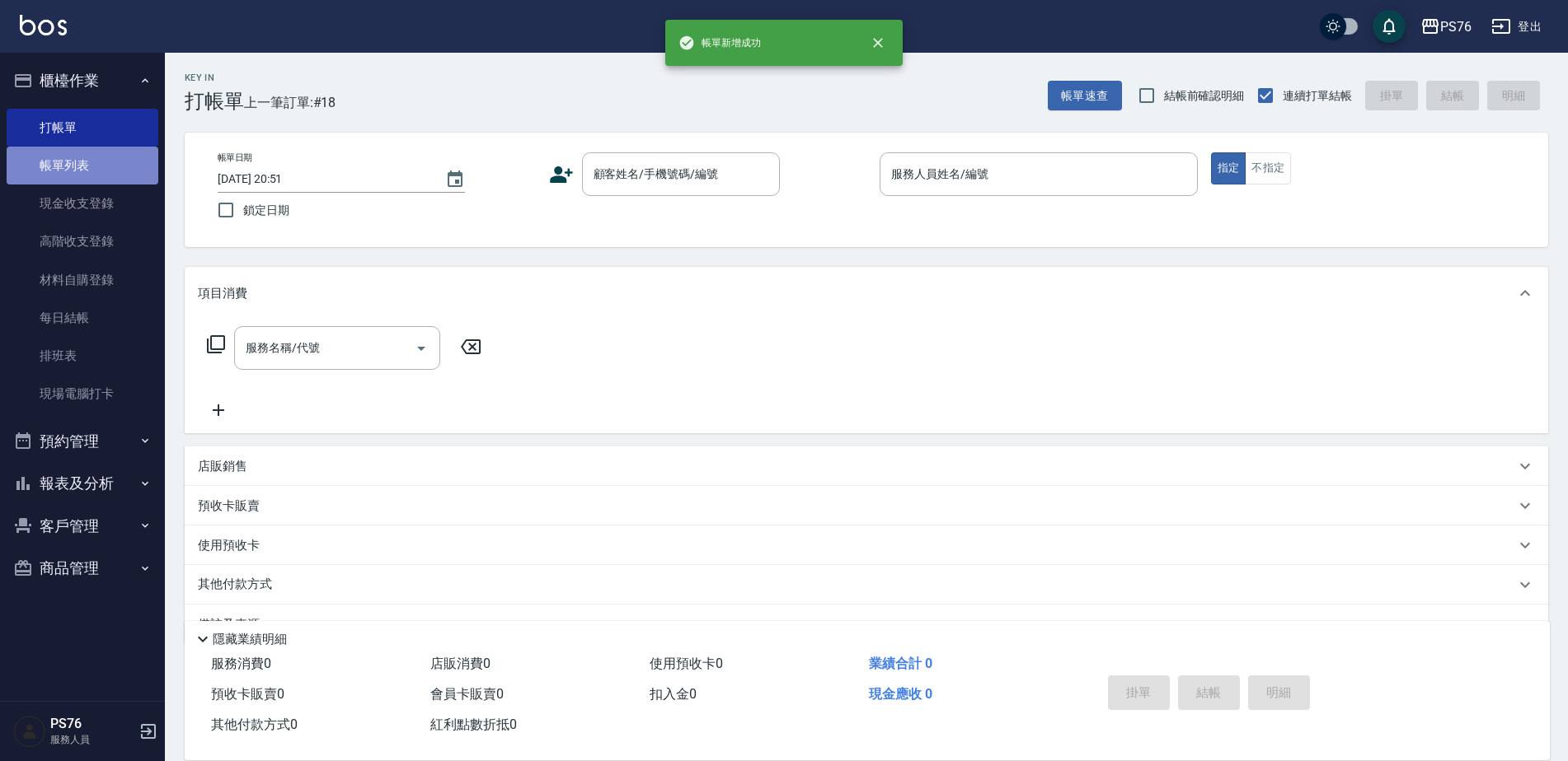
click at [120, 172] on link "帳單列表" at bounding box center [82, 165] width 152 height 38
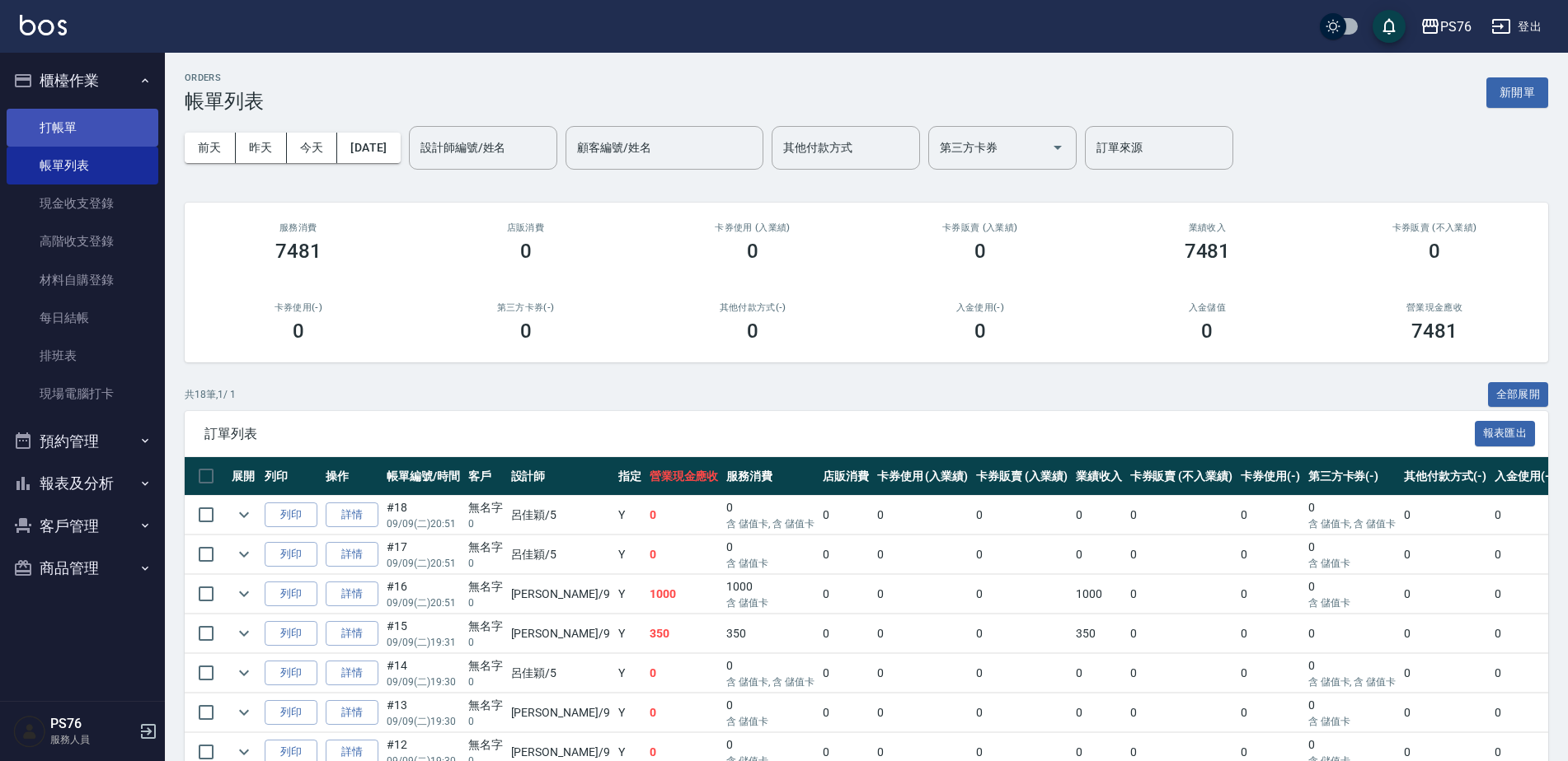
click at [95, 119] on link "打帳單" at bounding box center [82, 127] width 152 height 38
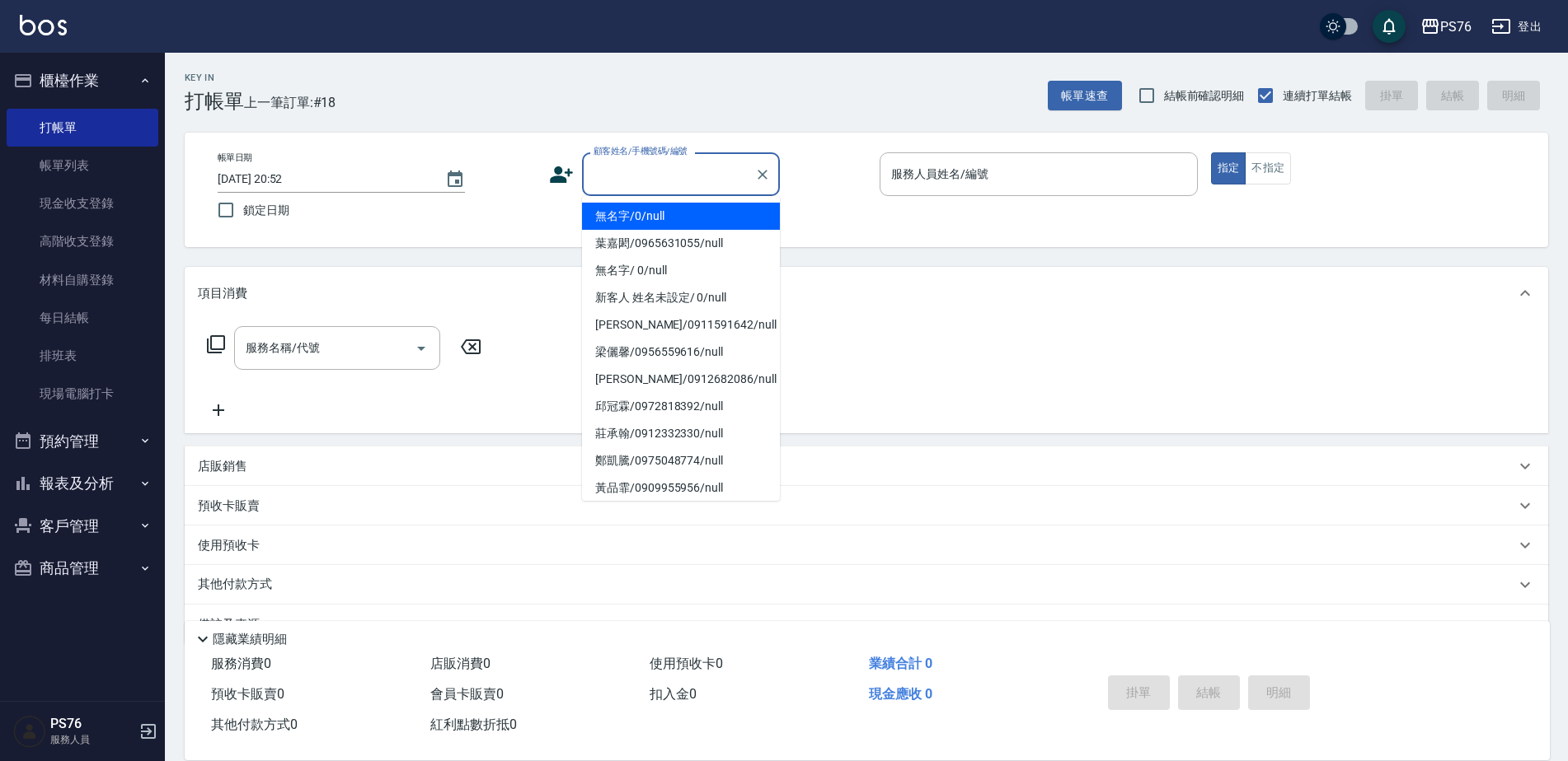
click at [658, 183] on input "顧客姓名/手機號碼/編號" at bounding box center [668, 174] width 158 height 28
type input "無名字/0/null"
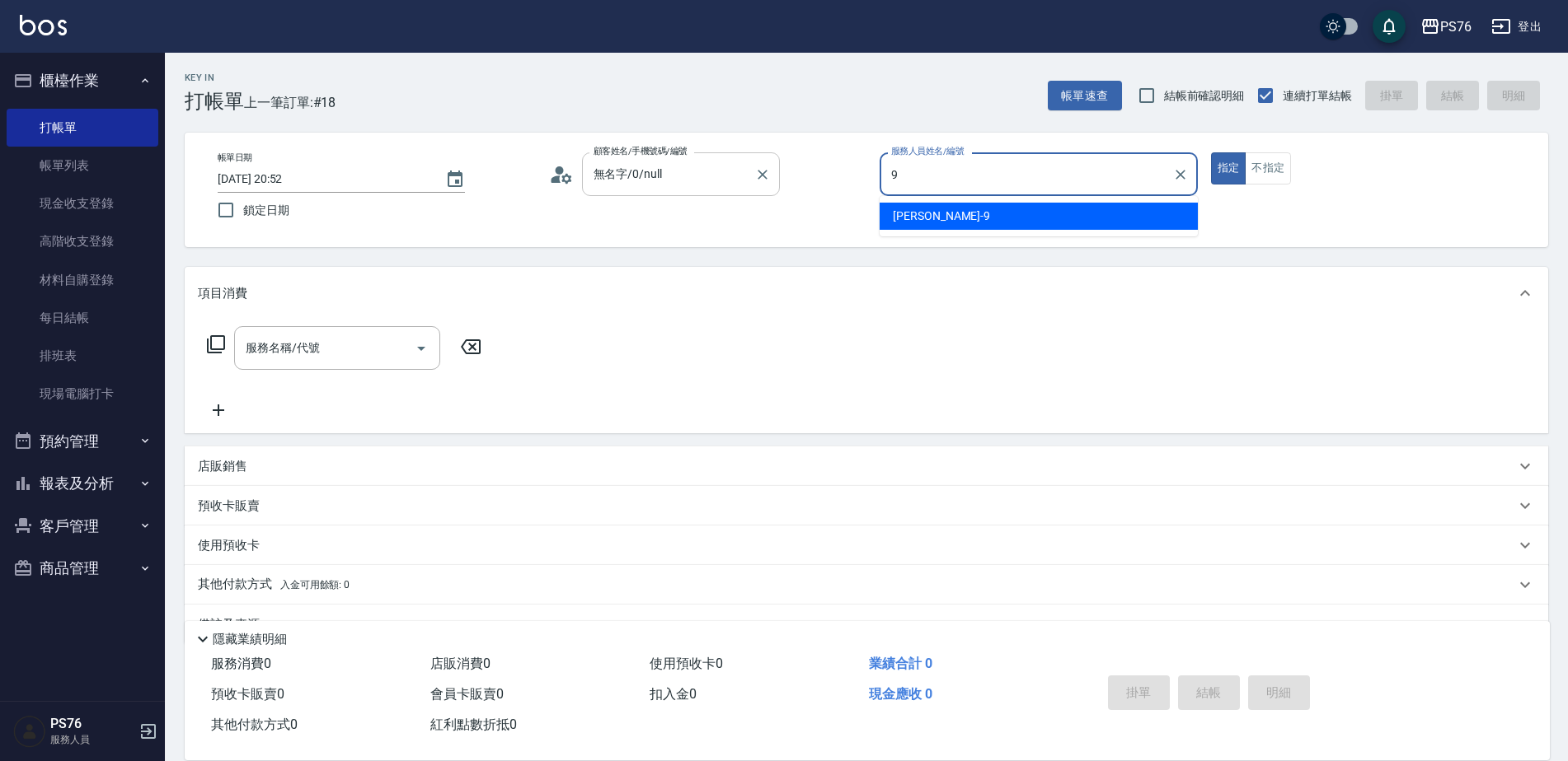
type input "劉憶彤-9"
type button "true"
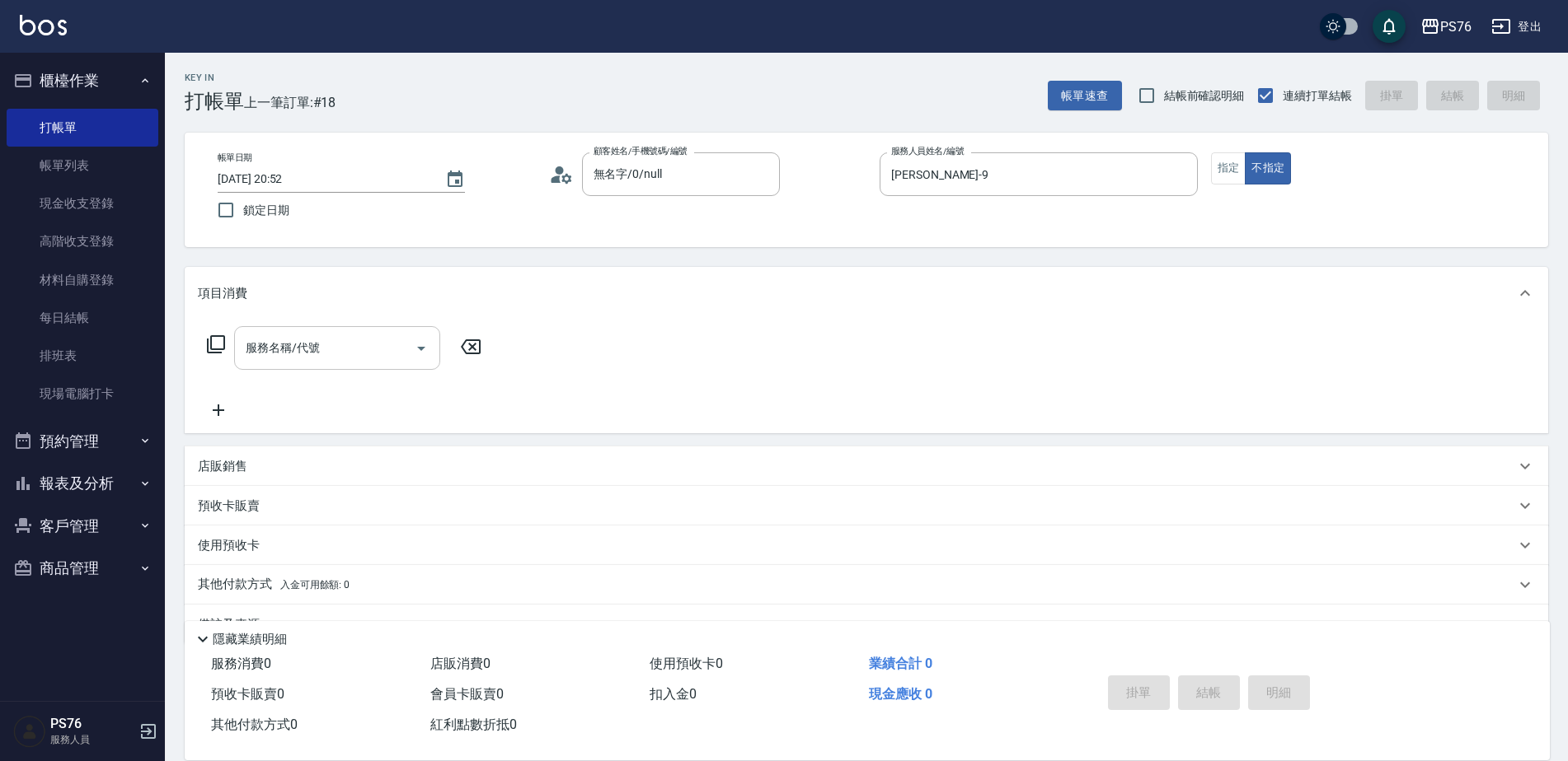
drag, startPoint x: 363, startPoint y: 319, endPoint x: 346, endPoint y: 367, distance: 50.9
click at [350, 353] on div "項目消費 服務名稱/代號 服務名稱/代號" at bounding box center [866, 350] width 1363 height 166
click at [346, 367] on div "服務名稱/代號" at bounding box center [337, 347] width 206 height 44
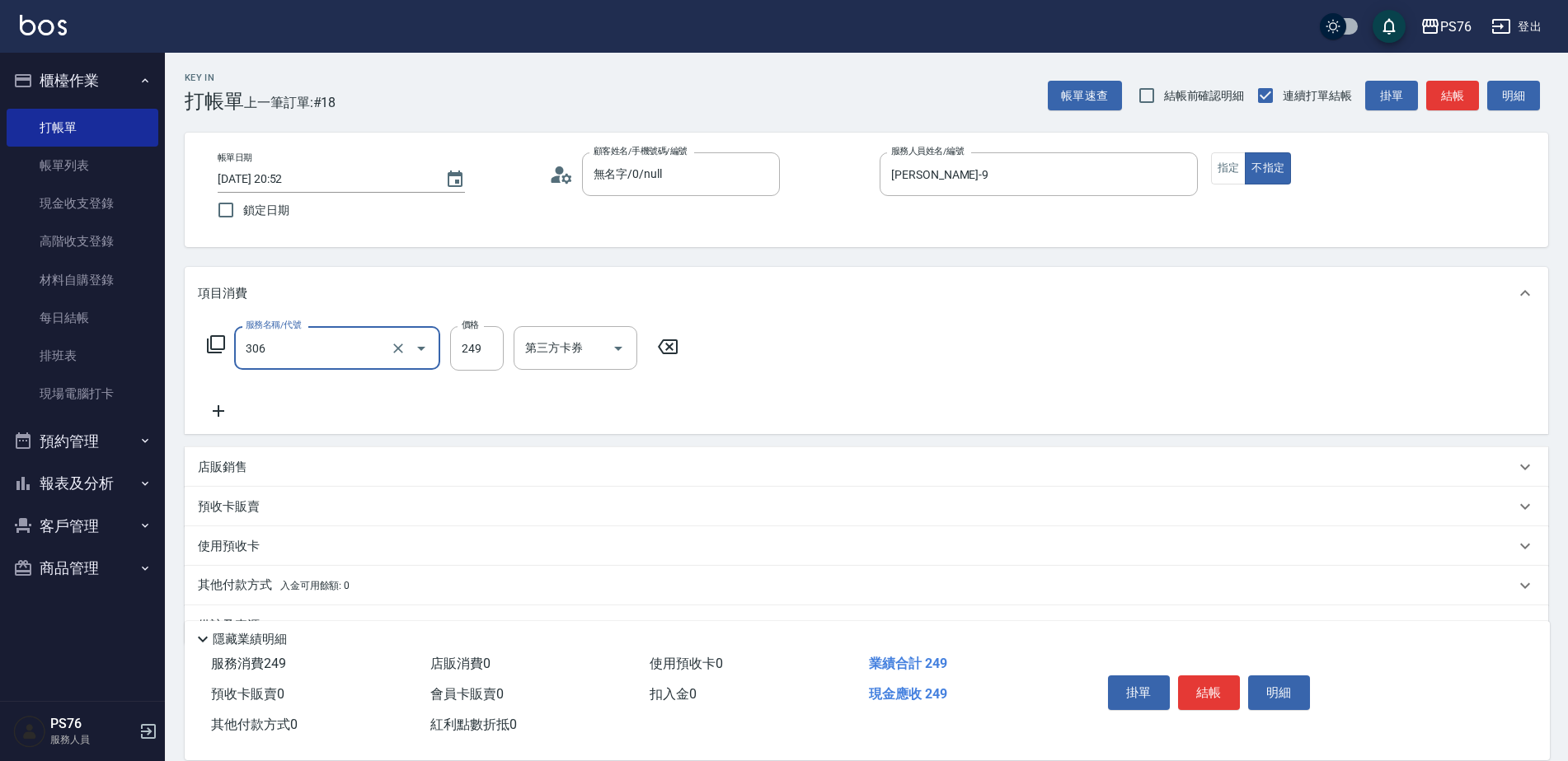
type input "剪髮(306)"
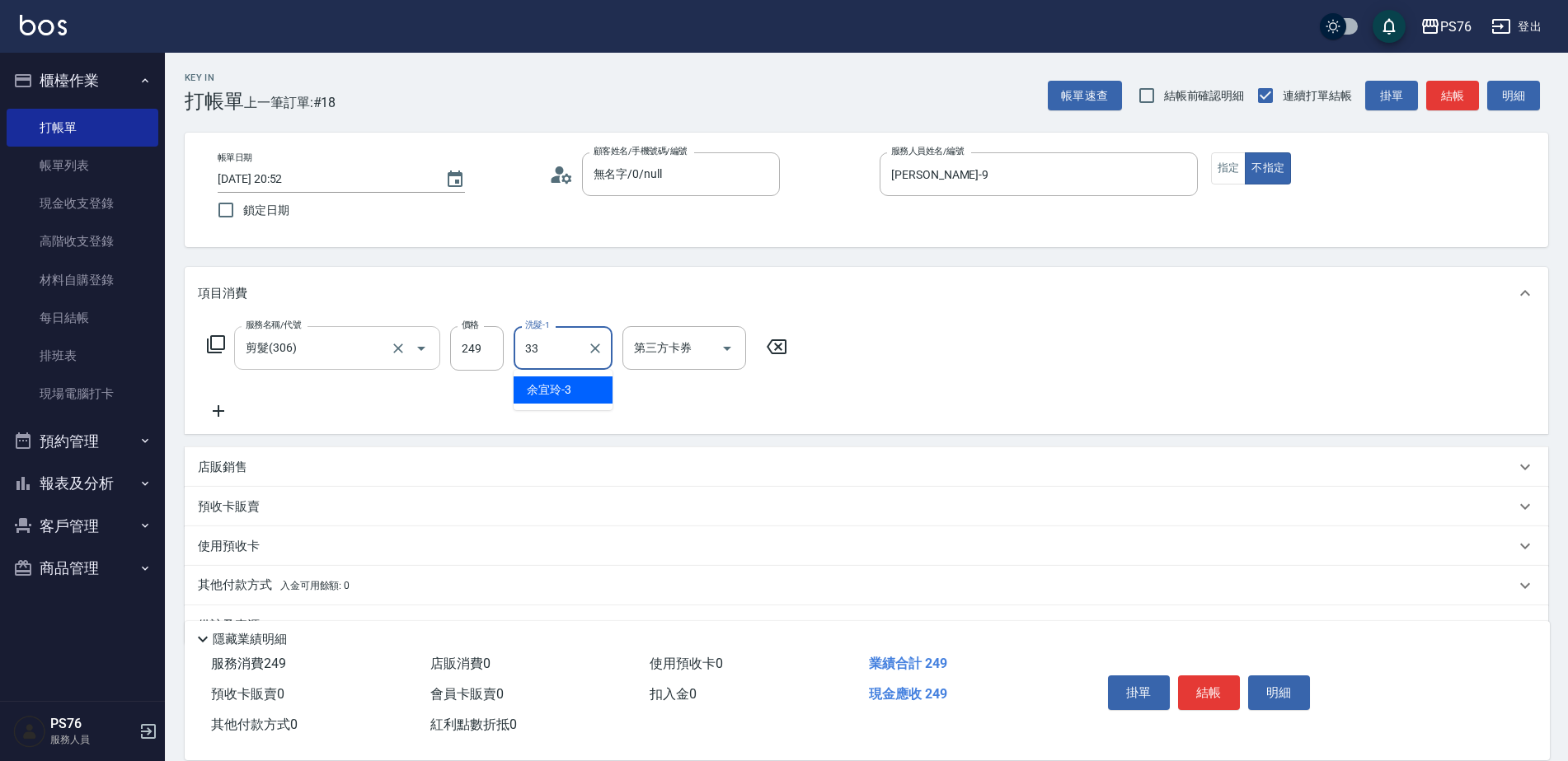
type input "李宇喬-33"
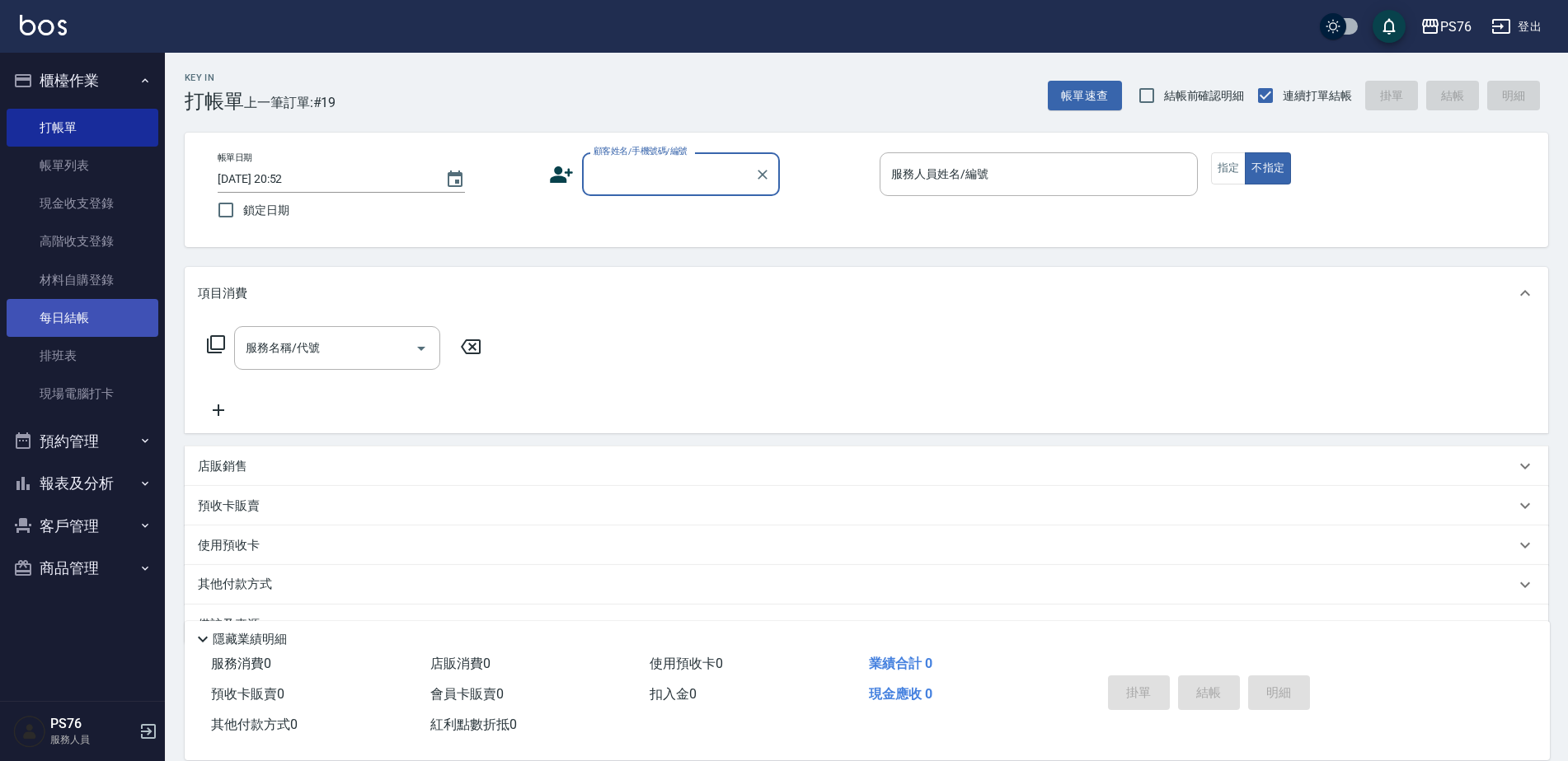
click at [99, 317] on link "每日結帳" at bounding box center [82, 318] width 152 height 38
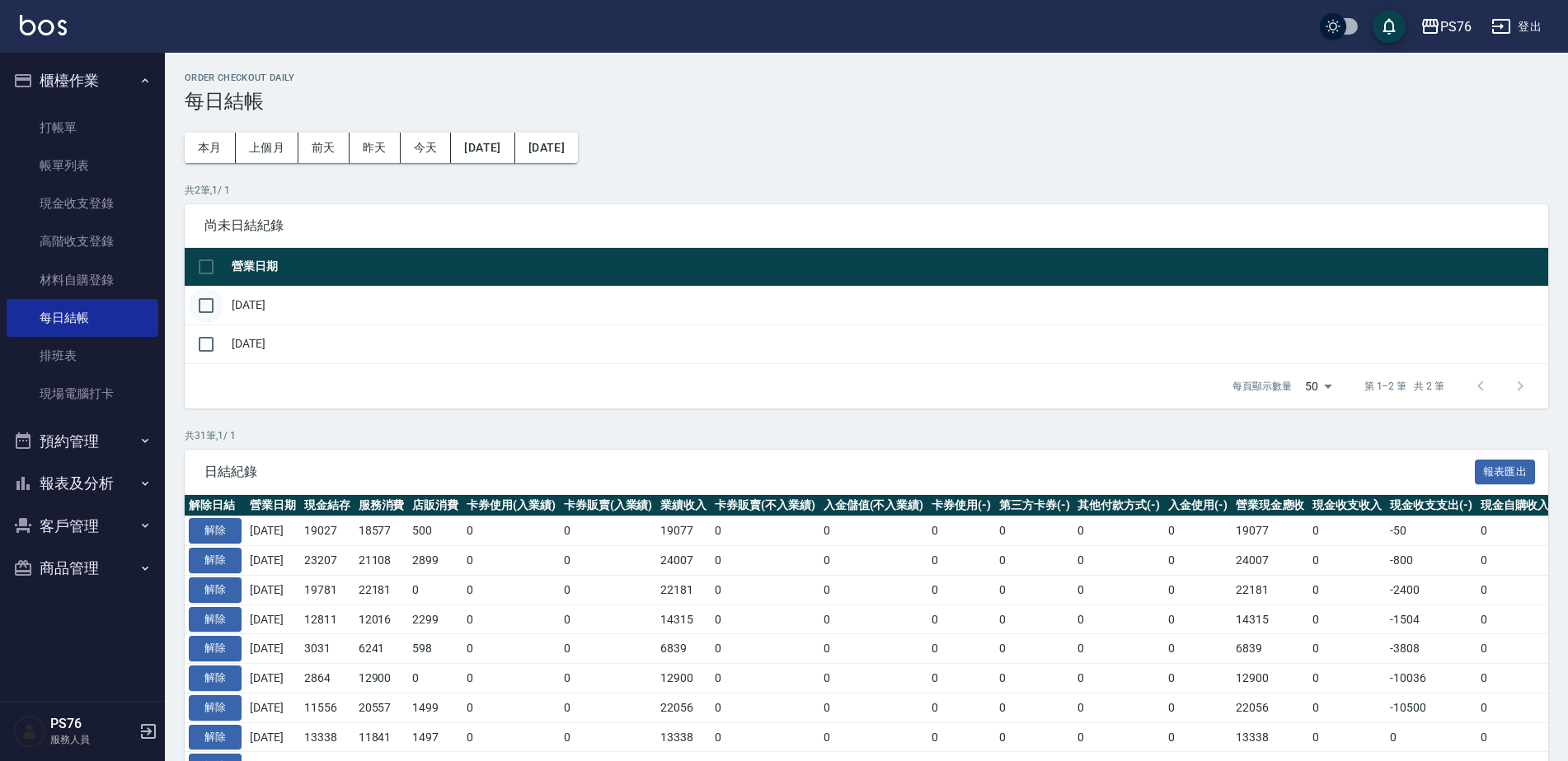
click at [214, 307] on input "checkbox" at bounding box center [205, 305] width 35 height 35
checkbox input "true"
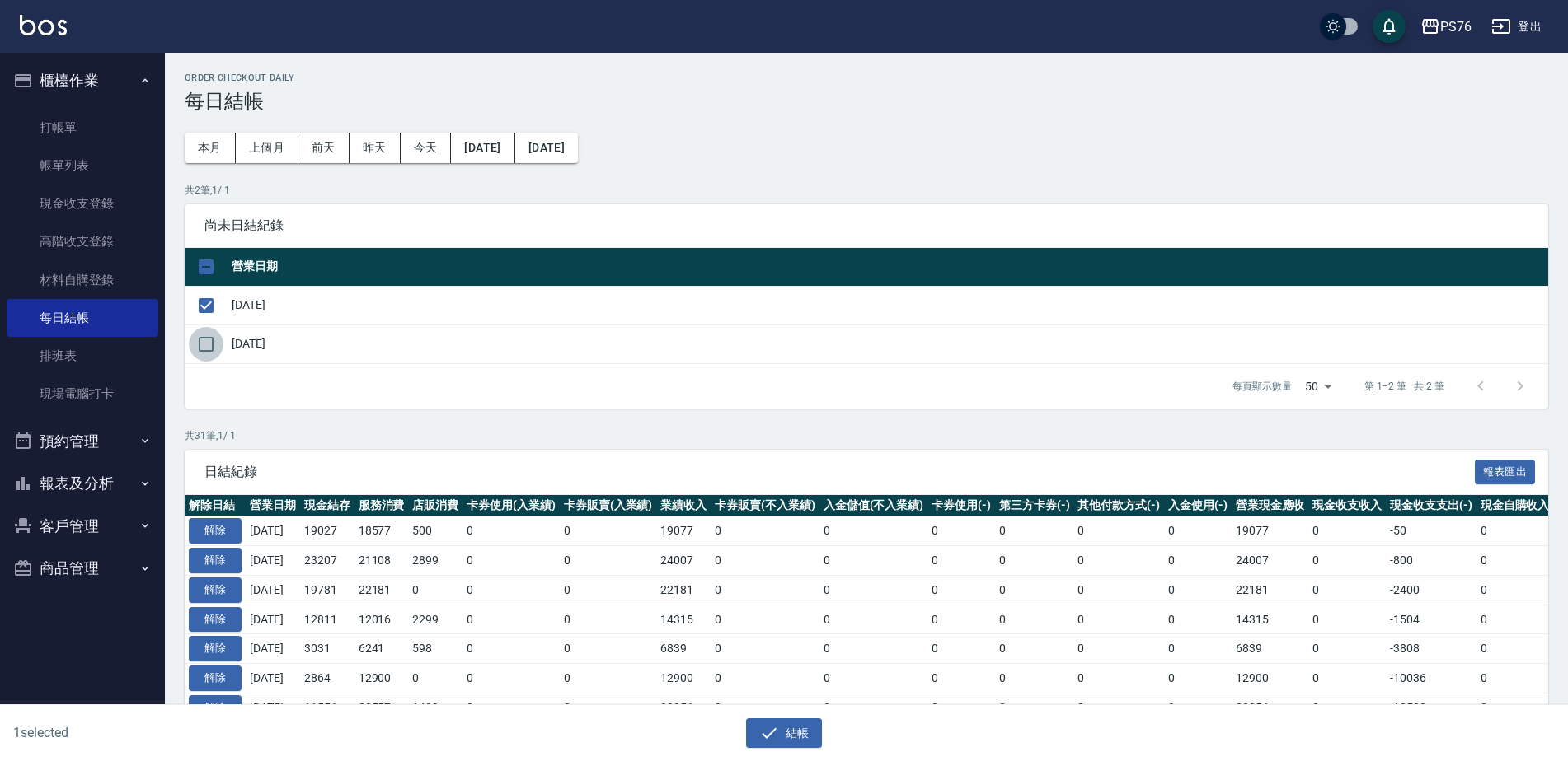
click at [218, 342] on input "checkbox" at bounding box center [205, 344] width 35 height 35
checkbox input "true"
click at [777, 732] on icon "button" at bounding box center [768, 733] width 20 height 20
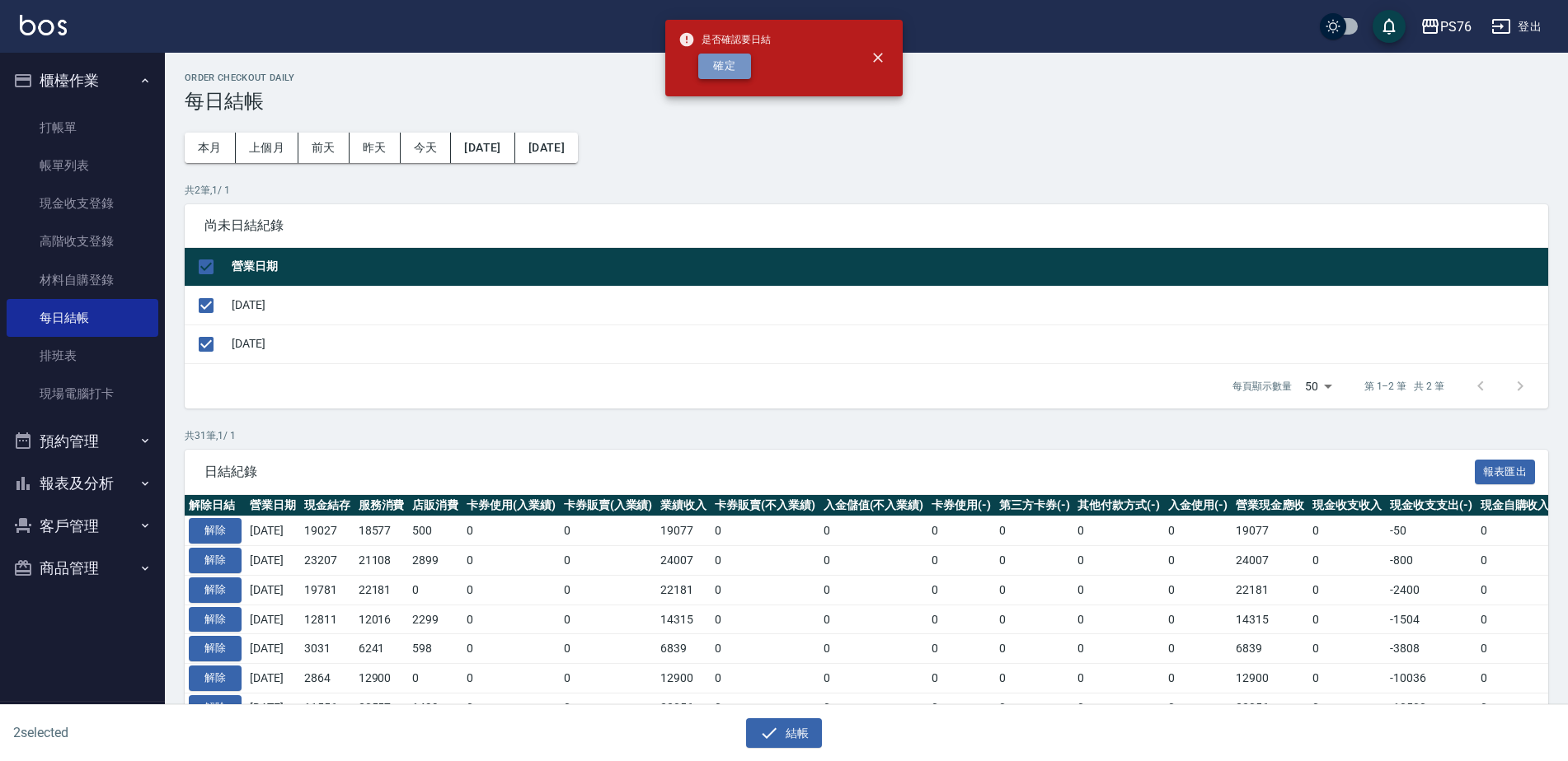
click at [736, 67] on button "確定" at bounding box center [724, 66] width 52 height 26
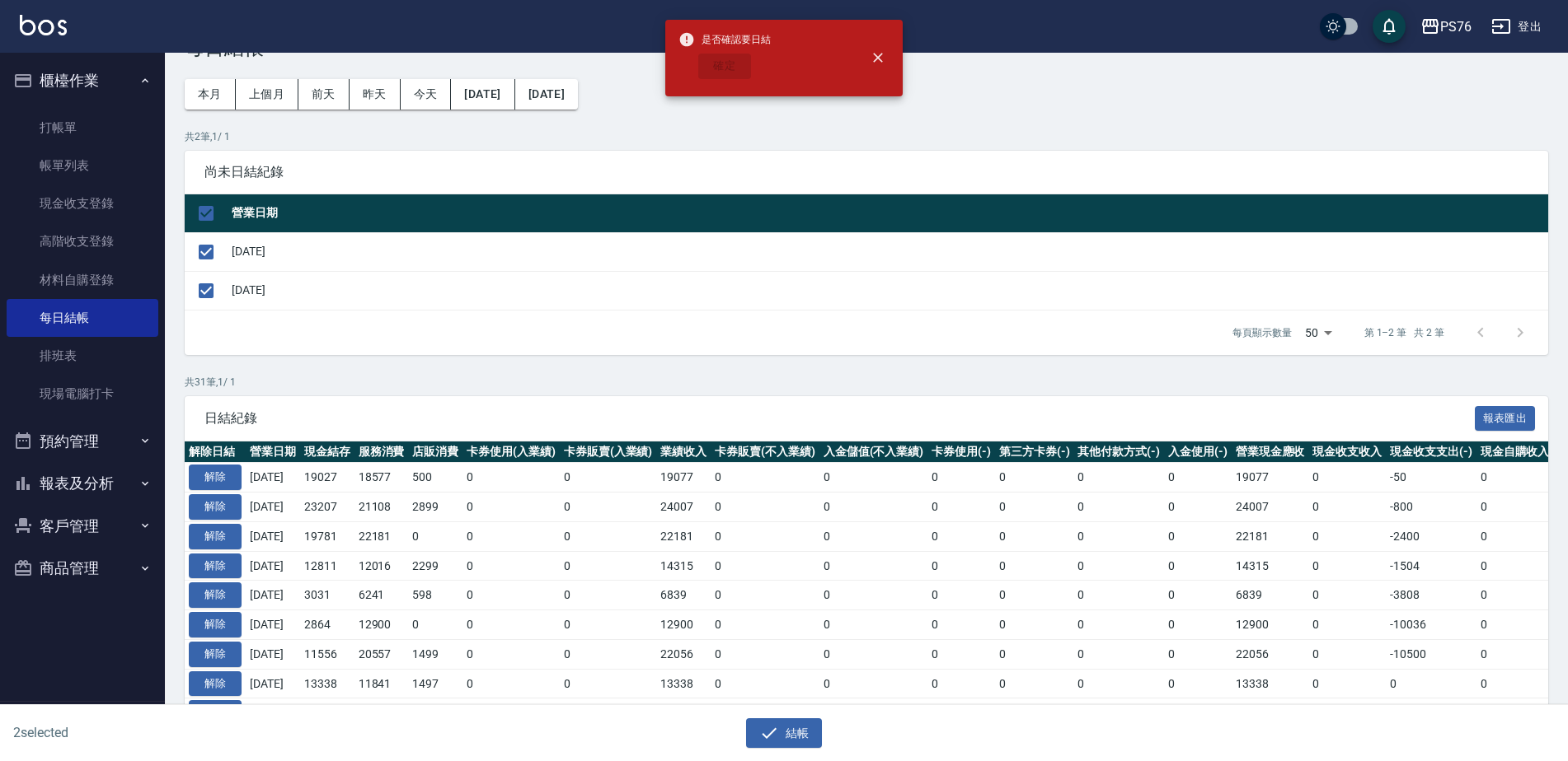
scroll to position [83, 0]
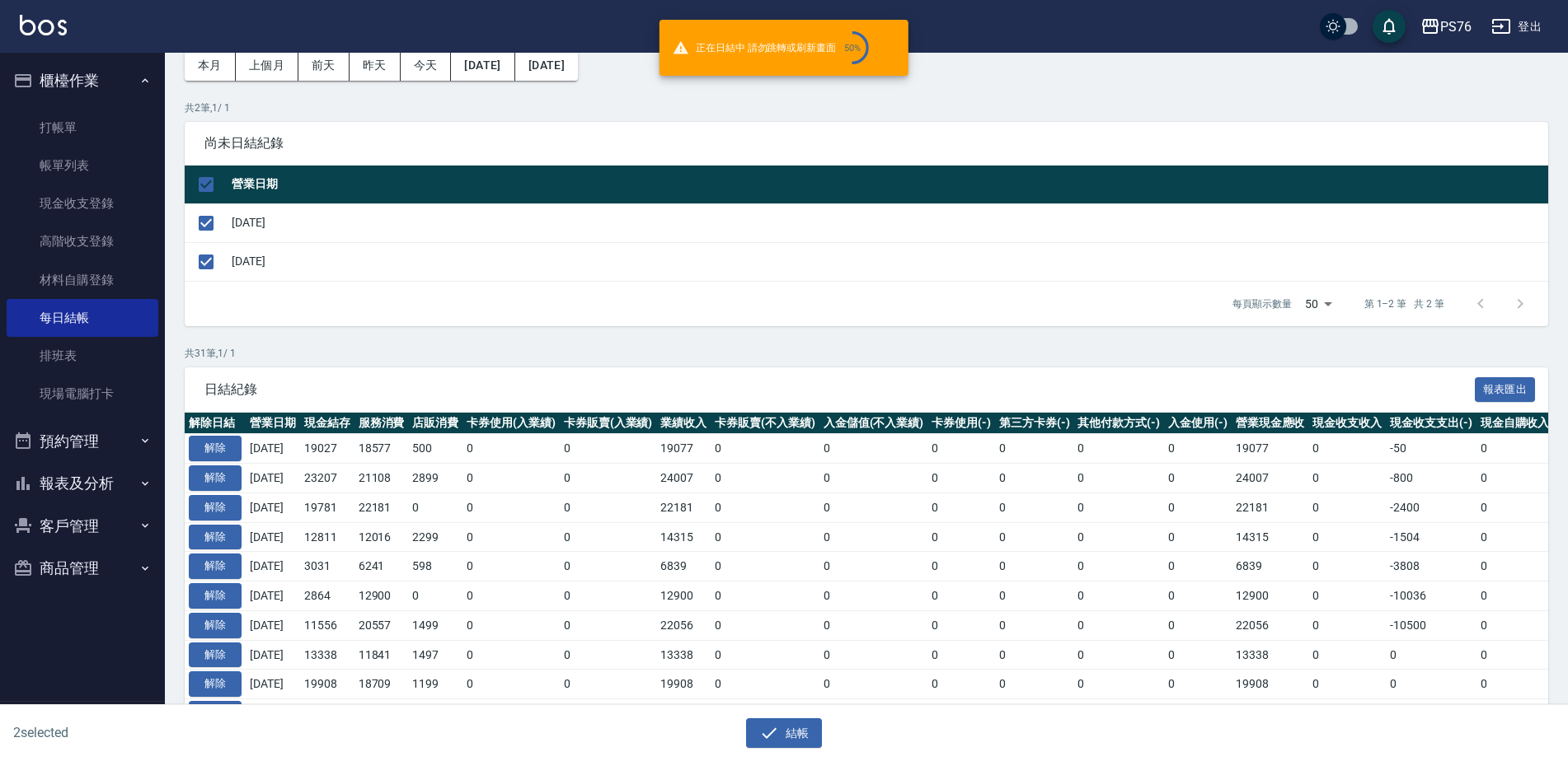
checkbox input "false"
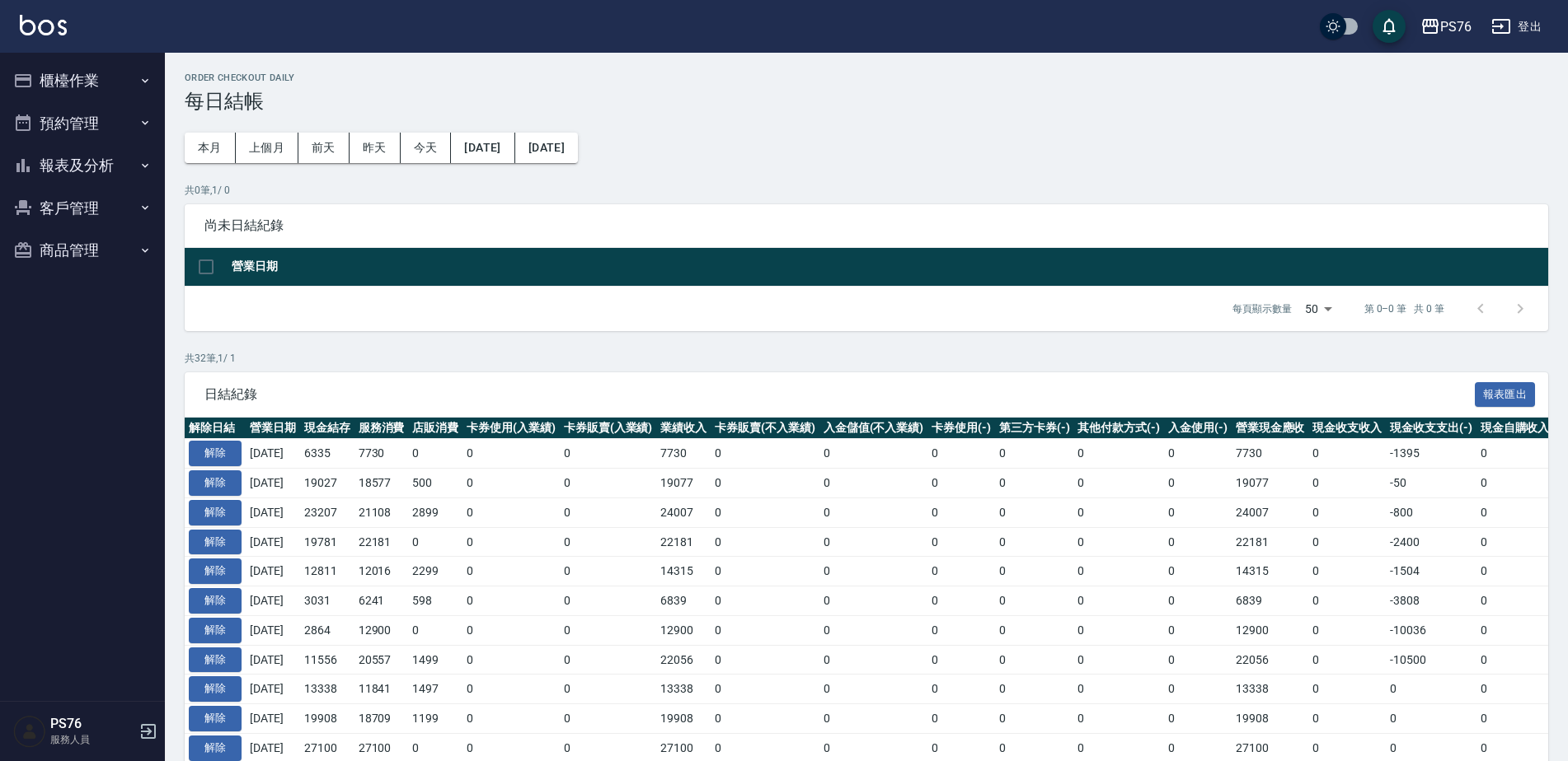
click at [123, 163] on button "報表及分析" at bounding box center [82, 165] width 152 height 43
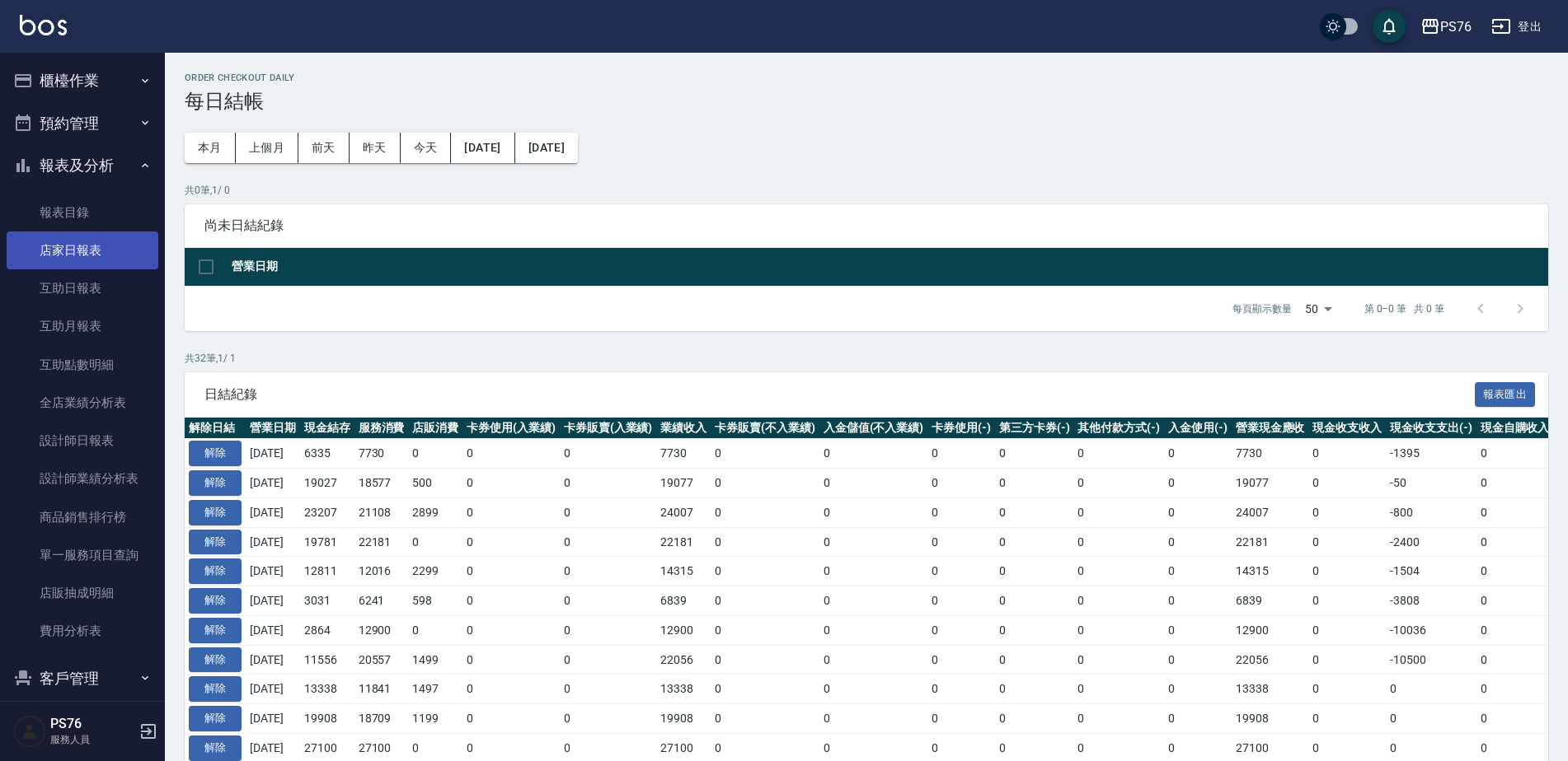
click at [123, 256] on link "店家日報表" at bounding box center [82, 250] width 152 height 38
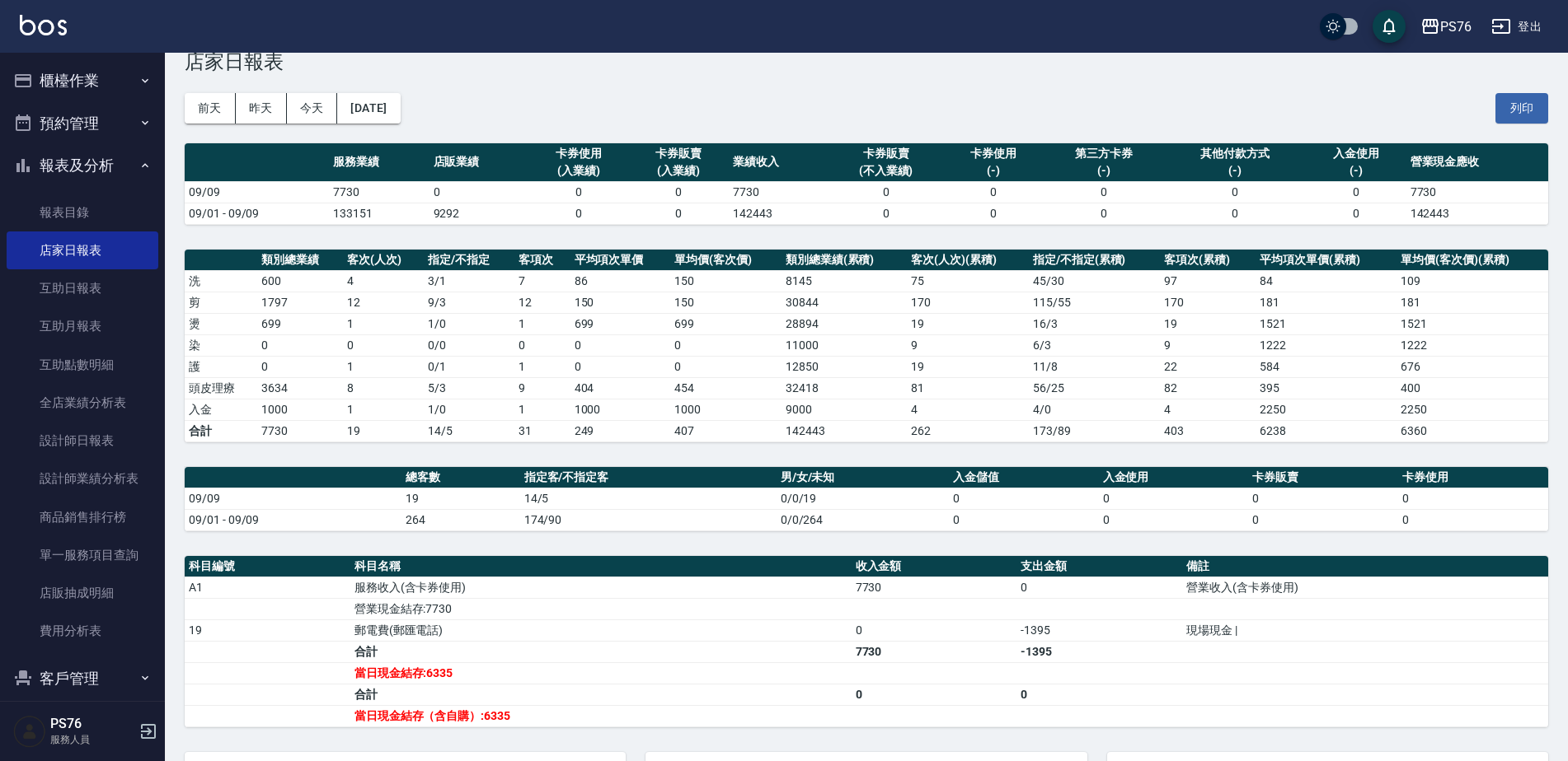
scroll to position [43, 0]
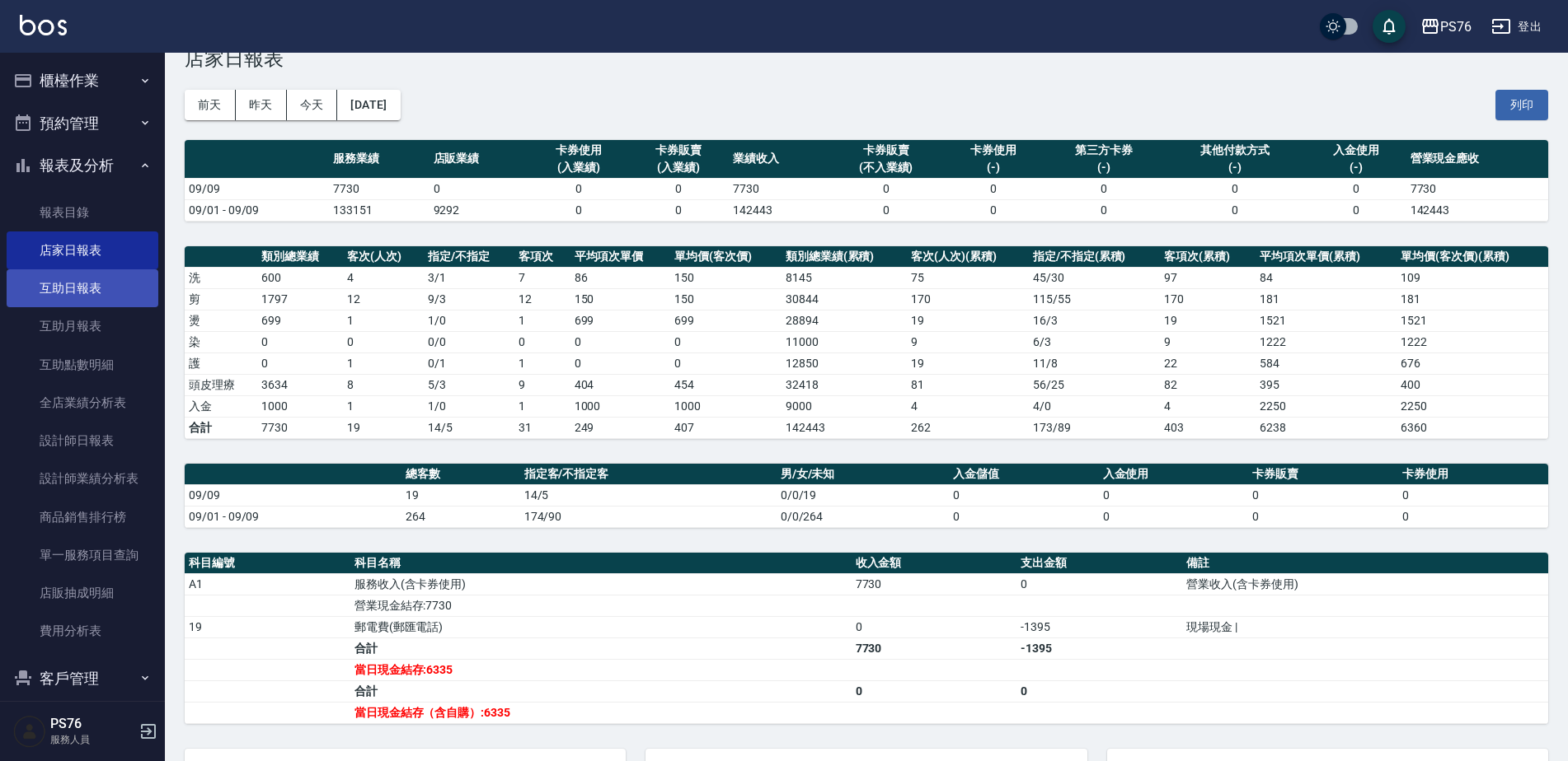
click at [111, 287] on link "互助日報表" at bounding box center [82, 288] width 152 height 38
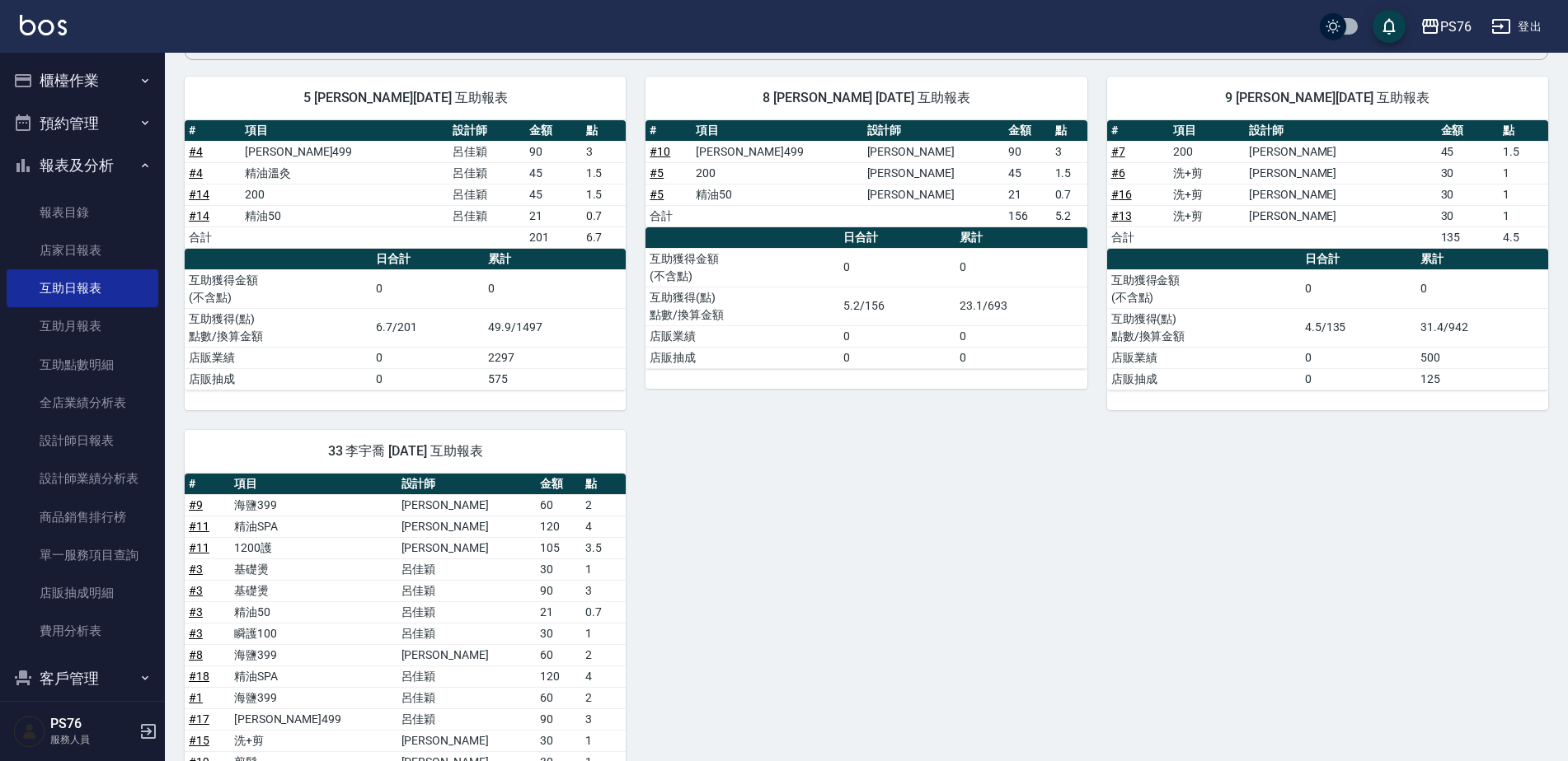
scroll to position [382, 0]
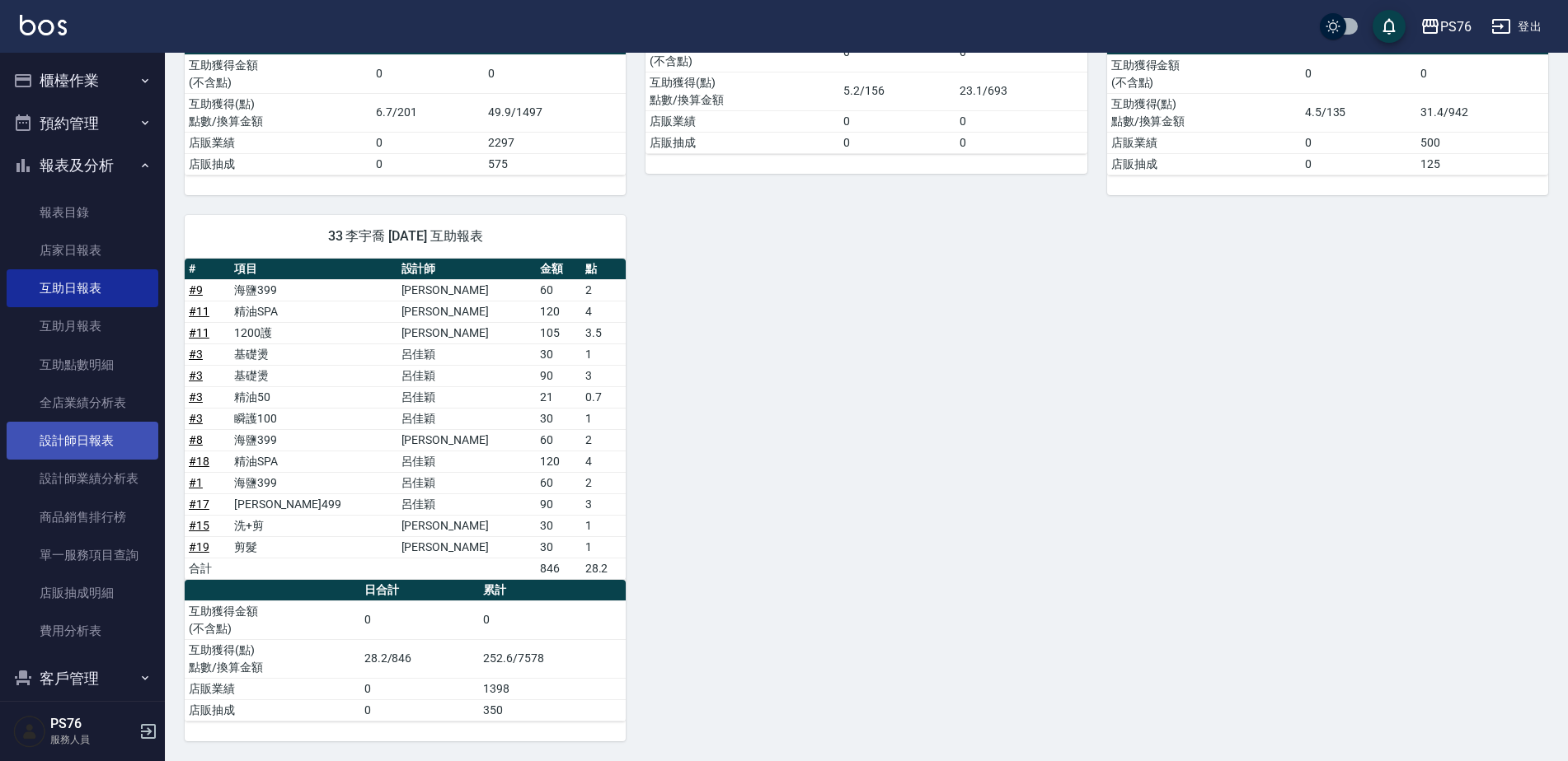
click at [102, 440] on link "設計師日報表" at bounding box center [82, 440] width 152 height 38
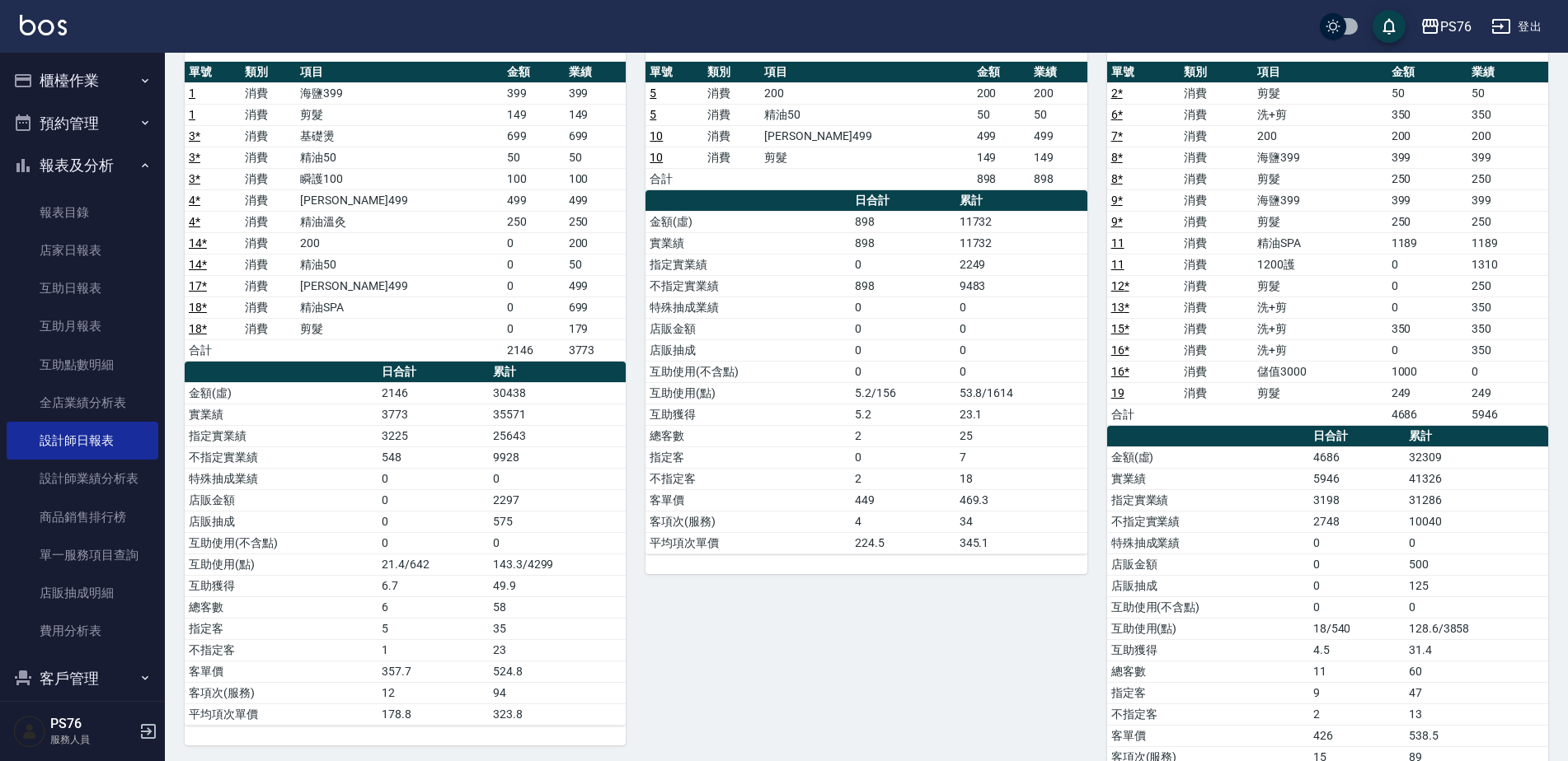
scroll to position [83, 0]
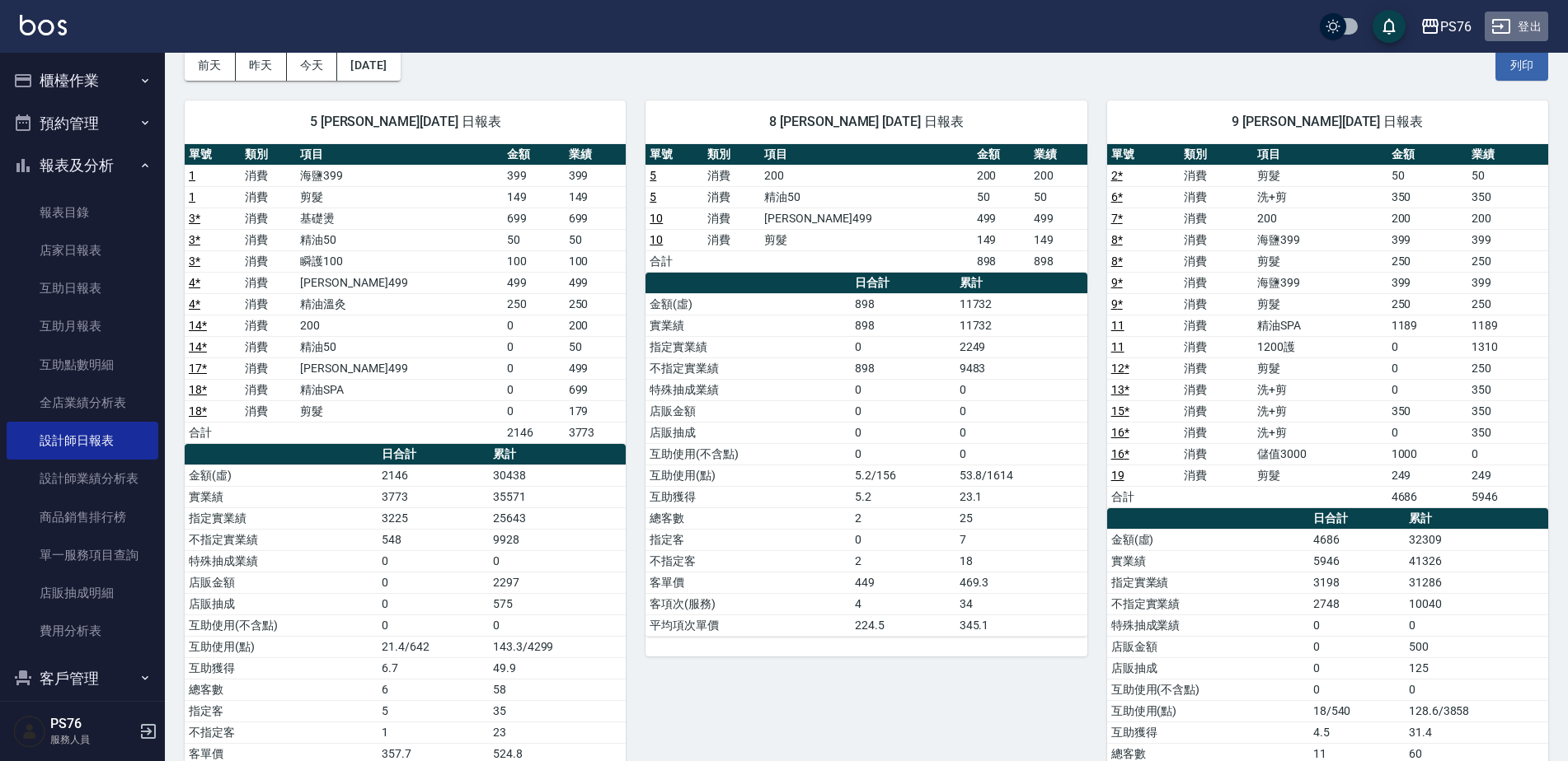
click at [1539, 25] on button "登出" at bounding box center [1516, 27] width 63 height 30
